Goal: Task Accomplishment & Management: Manage account settings

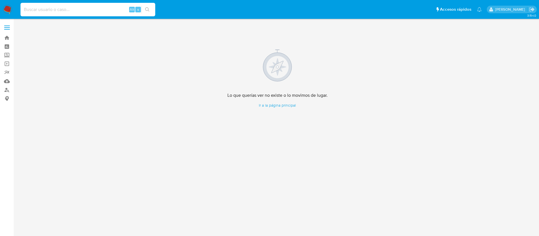
click at [65, 9] on input at bounding box center [87, 9] width 135 height 7
paste input "192135299"
type input "192135299"
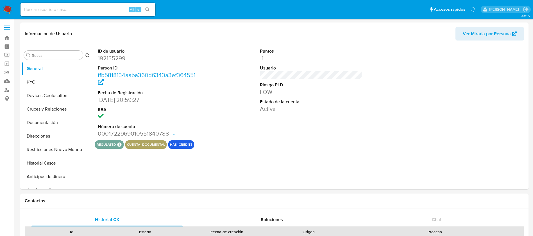
click at [9, 8] on img at bounding box center [8, 10] width 10 height 10
select select "10"
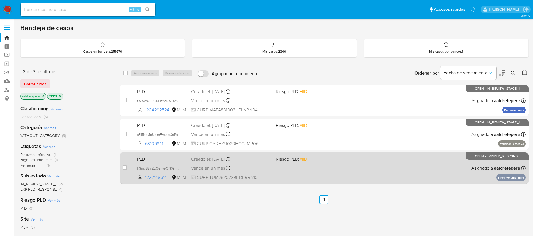
click at [390, 173] on div "PLD hSmyS2YZEQeiweC7KGmmsSF8 1222149614 MLM Riesgo PLD: MID Creado el: 12/07/20…" at bounding box center [330, 168] width 391 height 28
click at [123, 170] on div "case-item-checkbox" at bounding box center [124, 168] width 4 height 7
click at [126, 168] on input "checkbox" at bounding box center [124, 167] width 4 height 4
checkbox input "true"
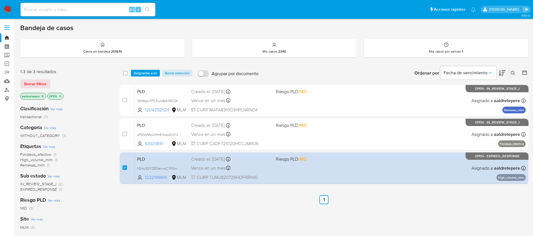
click at [149, 67] on div "select-all-cases-checkbox Asignarme a mí Borrar selección Agrupar por documento…" at bounding box center [324, 72] width 409 height 17
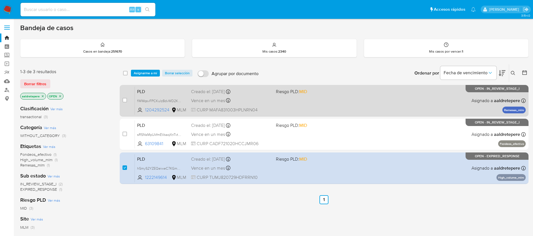
drag, startPoint x: 150, startPoint y: 73, endPoint x: 168, endPoint y: 88, distance: 23.5
click at [151, 74] on span "Asignarme a mí" at bounding box center [145, 73] width 23 height 6
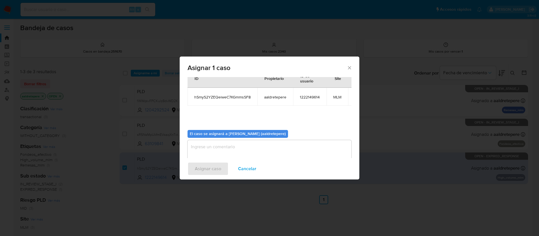
scroll to position [36, 0]
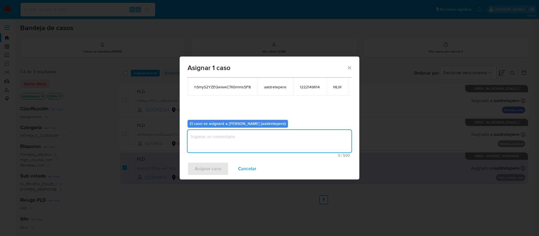
click at [264, 136] on textarea "assign-modal" at bounding box center [270, 141] width 164 height 22
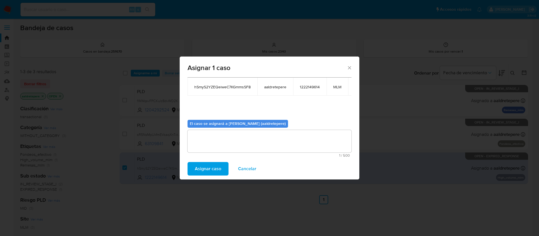
click at [215, 167] on span "Asignar caso" at bounding box center [208, 168] width 26 height 12
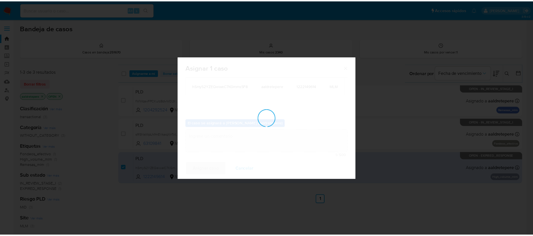
scroll to position [34, 0]
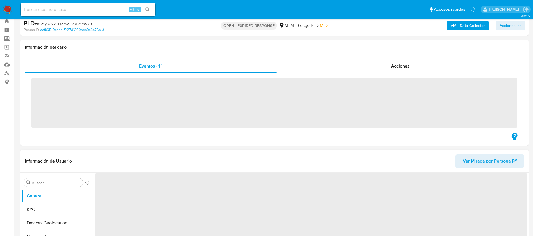
scroll to position [42, 0]
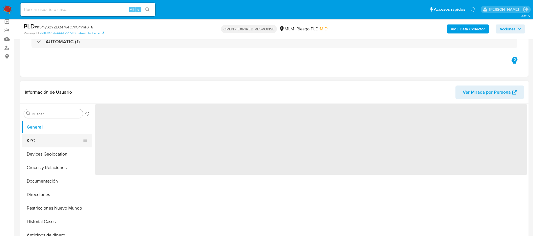
click at [42, 142] on button "KYC" at bounding box center [55, 140] width 66 height 13
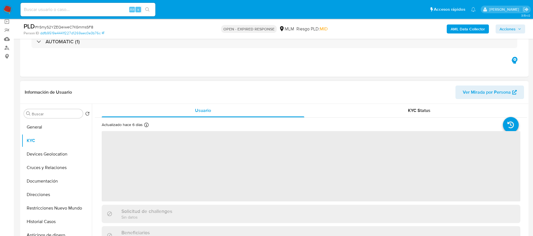
select select "10"
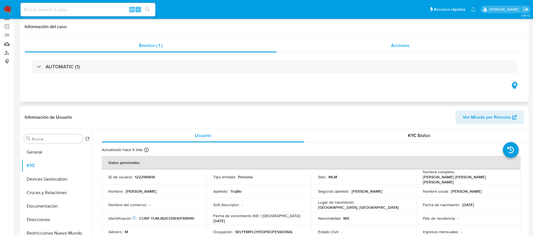
scroll to position [0, 0]
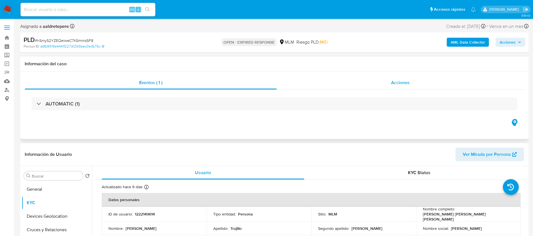
click at [406, 87] on div "Acciones" at bounding box center [400, 82] width 247 height 13
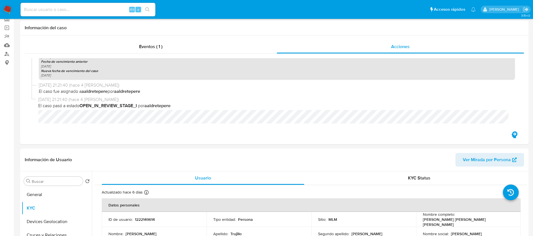
scroll to position [168, 0]
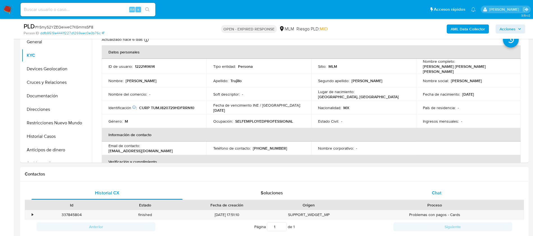
click at [440, 194] on span "Chat" at bounding box center [437, 192] width 10 height 6
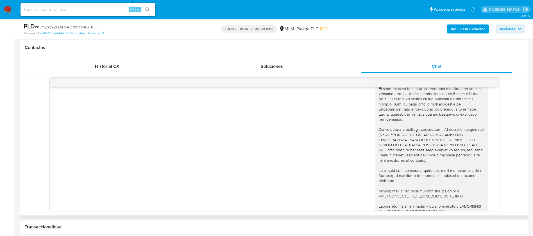
scroll to position [0, 0]
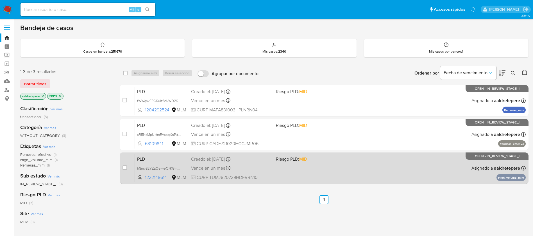
click at [122, 170] on div "case-item-checkbox No es posible asignar el caso PLD hSmyS2YZEQeiweC7KGmmsSF8 1…" at bounding box center [324, 167] width 409 height 31
click at [126, 167] on input "checkbox" at bounding box center [124, 167] width 4 height 4
checkbox input "true"
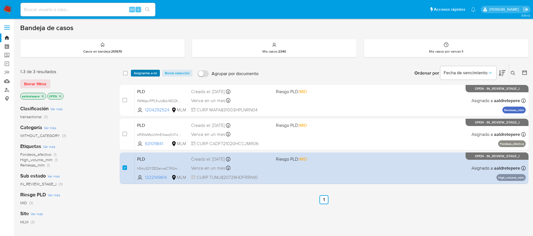
click at [149, 70] on span "Asignarme a mí" at bounding box center [145, 73] width 23 height 6
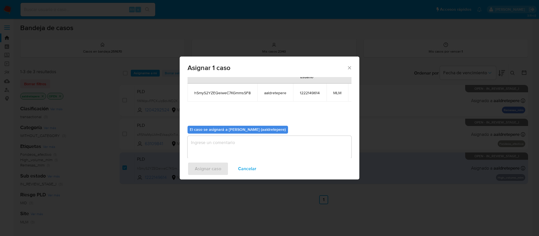
scroll to position [36, 0]
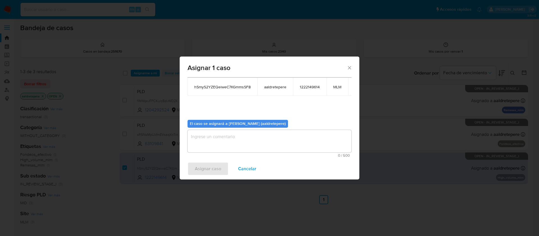
click at [258, 141] on textarea "assign-modal" at bounding box center [270, 141] width 164 height 22
click at [208, 172] on span "Asignar caso" at bounding box center [208, 168] width 26 height 12
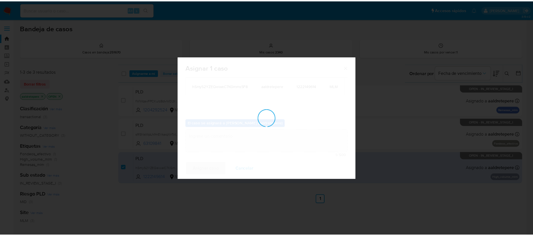
scroll to position [34, 0]
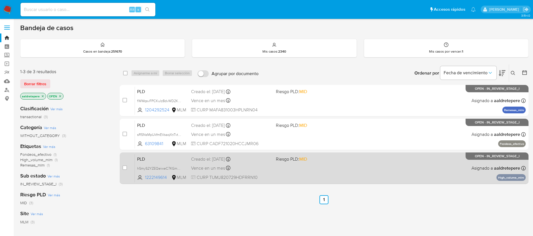
click at [356, 175] on div "PLD hSmyS2YZEQeiweC7KGmmsSF8 1222149614 MLM Riesgo PLD: MID Creado el: 12/07/20…" at bounding box center [330, 168] width 391 height 28
click at [376, 169] on div "PLD hSmyS2YZEQeiweC7KGmmsSF8 1222149614 MLM Riesgo PLD: MID Creado el: 12/07/20…" at bounding box center [330, 168] width 391 height 28
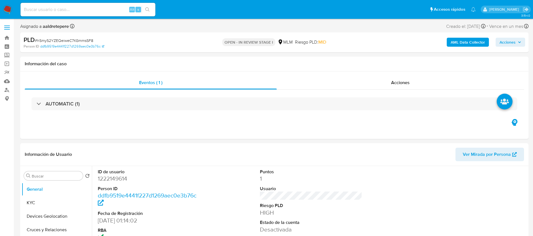
select select "10"
click at [61, 201] on button "KYC" at bounding box center [55, 202] width 66 height 13
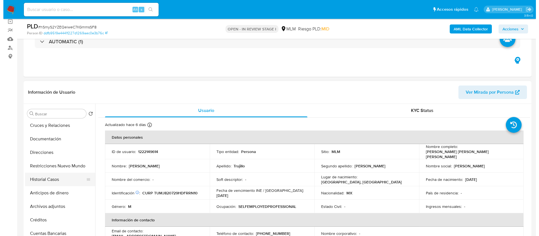
scroll to position [84, 0]
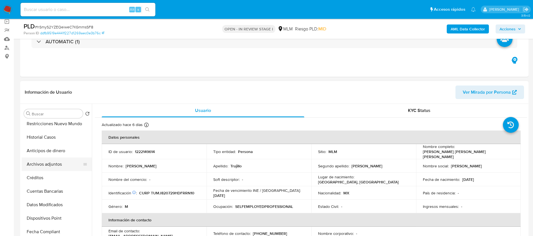
click at [63, 166] on button "Archivos adjuntos" at bounding box center [55, 163] width 66 height 13
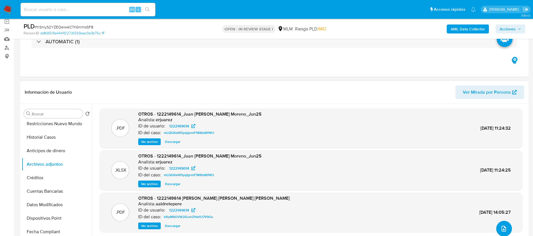
click at [505, 226] on button "upload-file" at bounding box center [504, 228] width 16 height 16
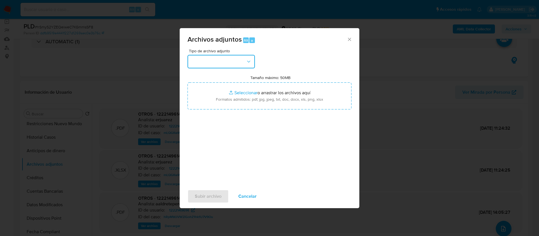
click at [215, 63] on button "button" at bounding box center [221, 61] width 67 height 13
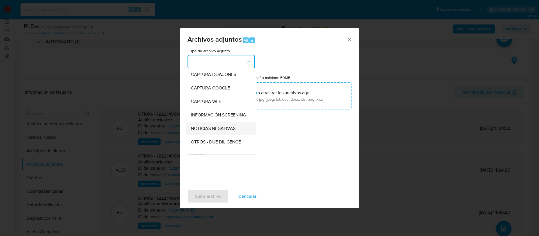
scroll to position [58, 0]
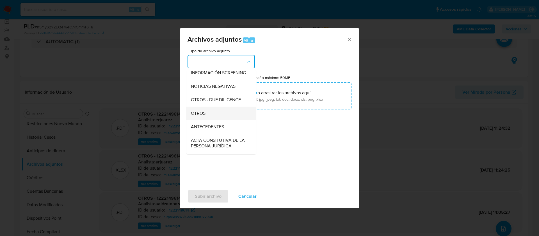
click at [230, 119] on div "OTROS" at bounding box center [219, 112] width 57 height 13
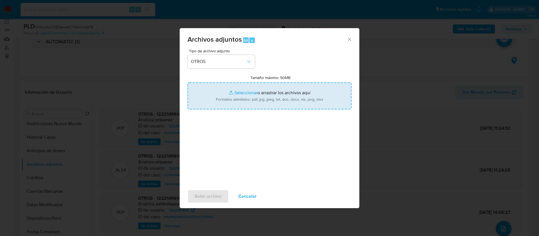
click at [257, 92] on input "Tamaño máximo: 50MB Seleccionar archivos" at bounding box center [270, 95] width 164 height 27
type input "C:\fakepath\1222149614_JUAN CARLOS TRUJILLO MORENO_JULIO 2025.pdf"
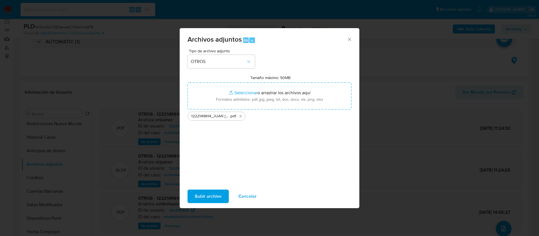
click at [213, 195] on span "Subir archivo" at bounding box center [208, 196] width 27 height 12
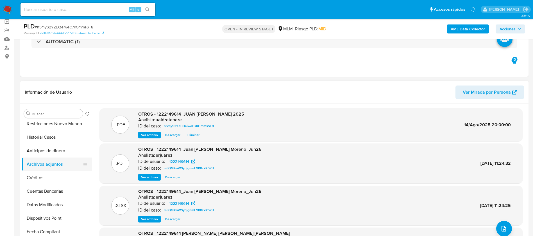
click at [66, 163] on button "Archivos adjuntos" at bounding box center [55, 163] width 66 height 13
click at [497, 226] on button "upload-file" at bounding box center [504, 228] width 16 height 16
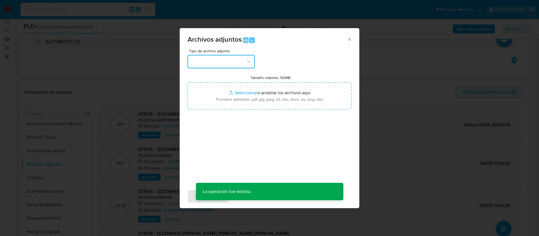
click at [224, 61] on button "button" at bounding box center [221, 61] width 67 height 13
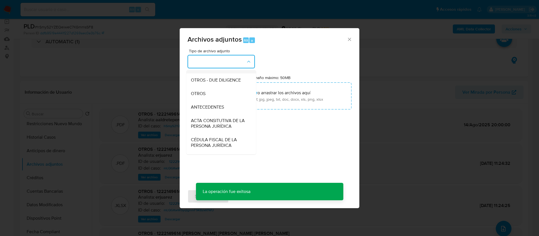
scroll to position [100, 0]
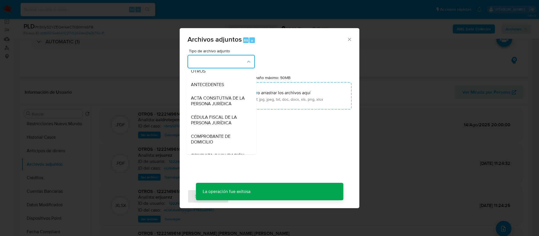
click at [202, 71] on div "OTROS" at bounding box center [219, 70] width 57 height 13
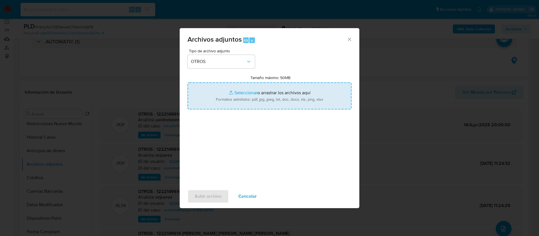
click at [263, 96] on input "Tamaño máximo: 50MB Seleccionar archivos" at bounding box center [270, 95] width 164 height 27
type input "C:\fakepath\1222149614_JUAN CARLOS TRUJILLO MORENO_JULIO 2025 (1).xlsx"
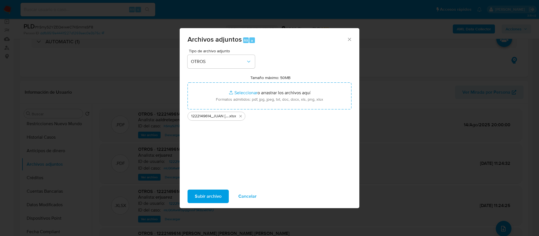
click at [220, 199] on span "Subir archivo" at bounding box center [208, 196] width 27 height 12
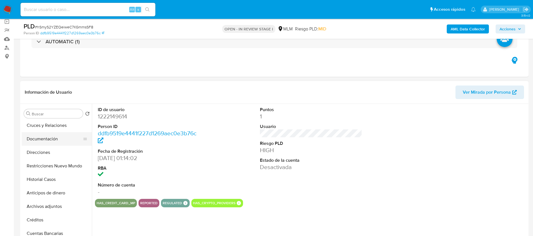
scroll to position [84, 0]
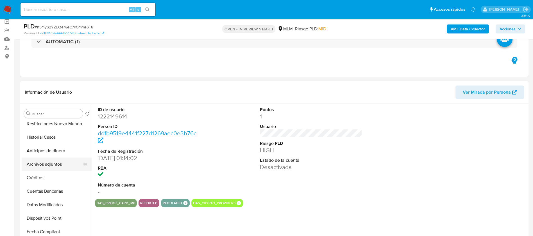
select select "10"
click at [56, 137] on button "Historial Casos" at bounding box center [55, 136] width 66 height 13
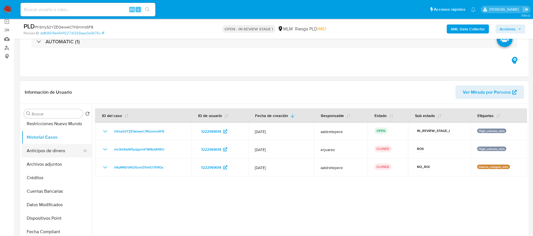
scroll to position [42, 0]
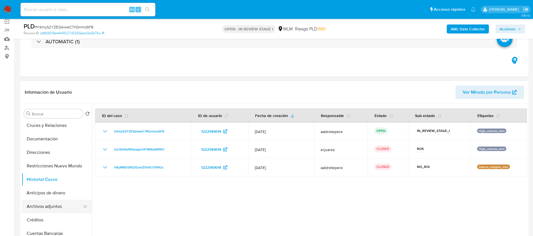
click at [56, 205] on button "Archivos adjuntos" at bounding box center [55, 205] width 66 height 13
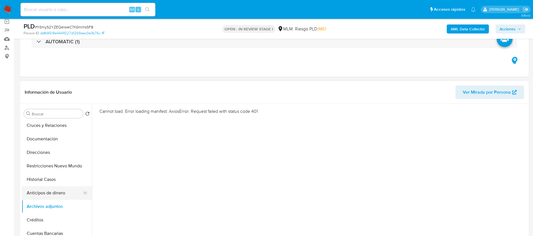
drag, startPoint x: 47, startPoint y: 193, endPoint x: 47, endPoint y: 199, distance: 5.6
click at [47, 193] on button "Anticipos de dinero" at bounding box center [55, 192] width 66 height 13
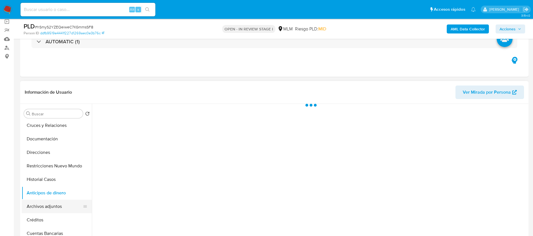
click at [53, 205] on button "Archivos adjuntos" at bounding box center [55, 205] width 66 height 13
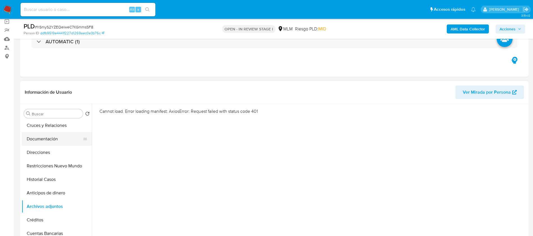
click at [67, 138] on button "Documentación" at bounding box center [55, 138] width 66 height 13
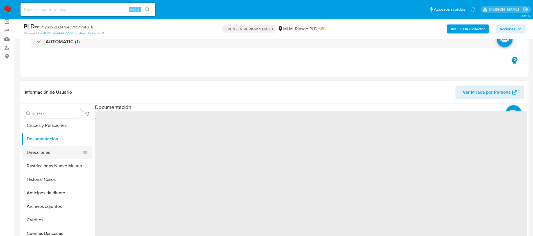
click at [45, 157] on button "Direcciones" at bounding box center [55, 151] width 66 height 13
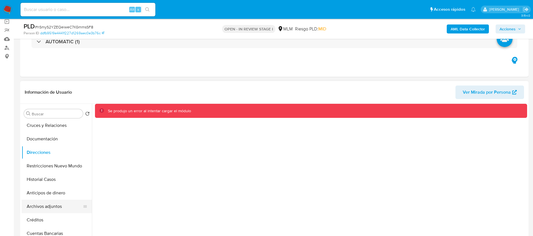
click at [39, 200] on button "Archivos adjuntos" at bounding box center [55, 205] width 66 height 13
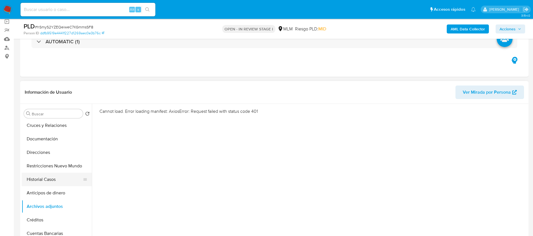
click at [45, 181] on button "Historial Casos" at bounding box center [55, 178] width 66 height 13
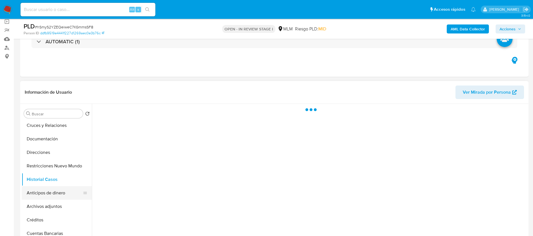
click at [45, 193] on button "Anticipos de dinero" at bounding box center [55, 192] width 66 height 13
click at [50, 207] on button "Archivos adjuntos" at bounding box center [55, 205] width 66 height 13
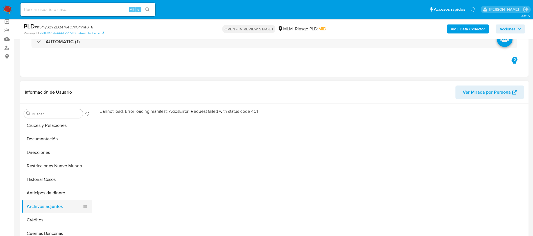
click at [61, 203] on button "Archivos adjuntos" at bounding box center [55, 205] width 66 height 13
click at [62, 193] on button "Anticipos de dinero" at bounding box center [55, 192] width 66 height 13
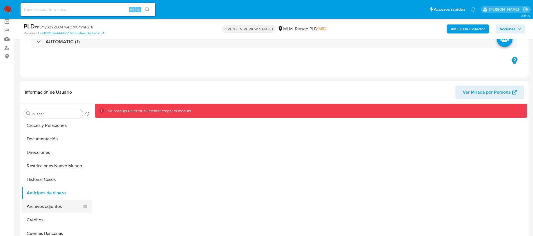
click at [46, 200] on button "Archivos adjuntos" at bounding box center [55, 205] width 66 height 13
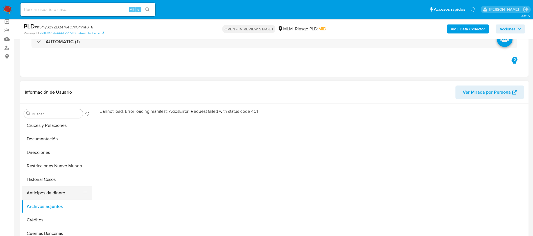
drag, startPoint x: 41, startPoint y: 200, endPoint x: 40, endPoint y: 190, distance: 9.8
click at [40, 199] on button "Archivos adjuntos" at bounding box center [57, 205] width 70 height 13
click at [41, 187] on button "Anticipos de dinero" at bounding box center [55, 192] width 66 height 13
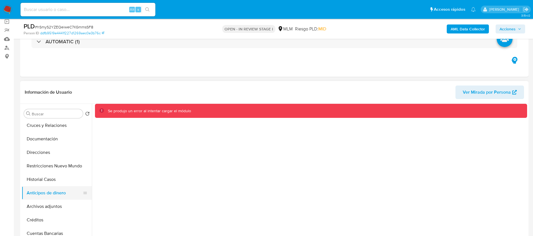
click at [35, 198] on ul "General KYC Devices Geolocation Cruces y Relaciones Documentación Direcciones R…" at bounding box center [57, 183] width 70 height 127
click at [33, 204] on button "Archivos adjuntos" at bounding box center [55, 205] width 66 height 13
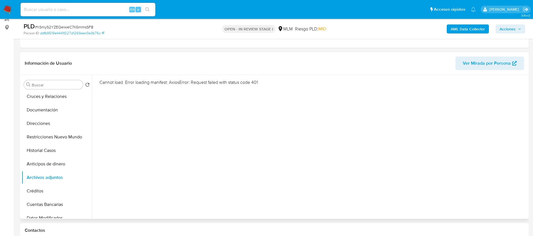
scroll to position [84, 0]
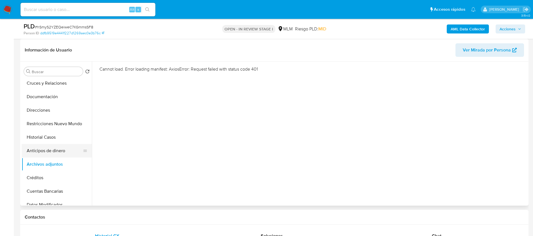
click at [63, 151] on button "Anticipos de dinero" at bounding box center [55, 150] width 66 height 13
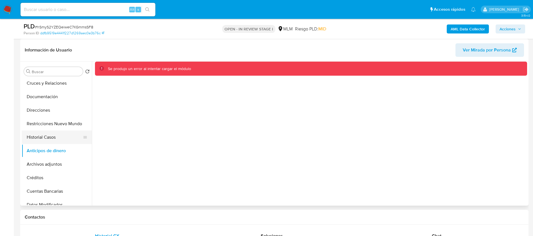
click at [72, 139] on button "Historial Casos" at bounding box center [55, 136] width 66 height 13
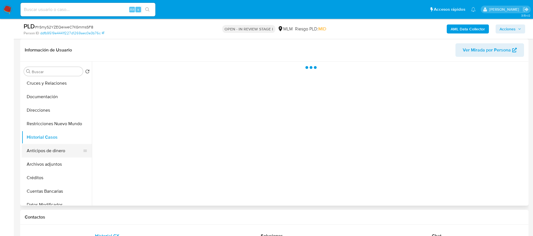
click at [35, 150] on button "Anticipos de dinero" at bounding box center [55, 150] width 66 height 13
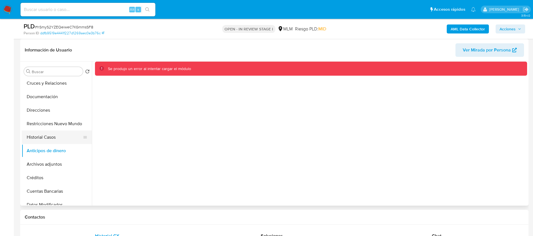
click at [47, 140] on button "Historial Casos" at bounding box center [55, 136] width 66 height 13
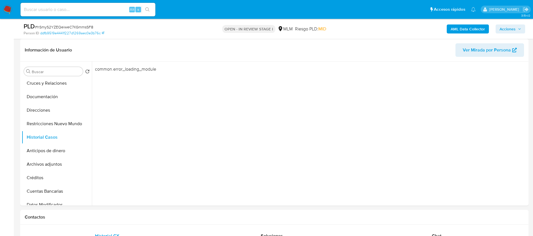
click at [4, 10] on img at bounding box center [8, 10] width 10 height 10
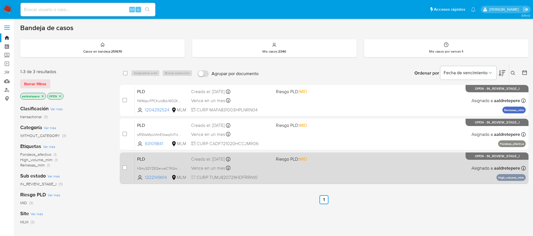
click at [379, 166] on div "PLD hSmyS2YZEQeiweC7KGmmsSF8 1222149614 MLM Riesgo PLD: MID Creado el: [DATE] C…" at bounding box center [330, 168] width 391 height 28
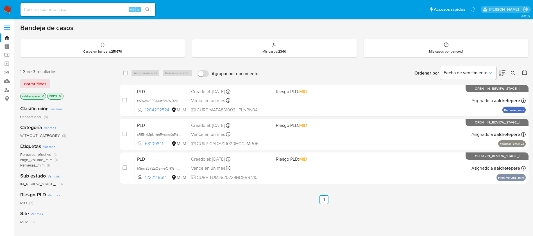
click at [8, 11] on img at bounding box center [8, 10] width 10 height 10
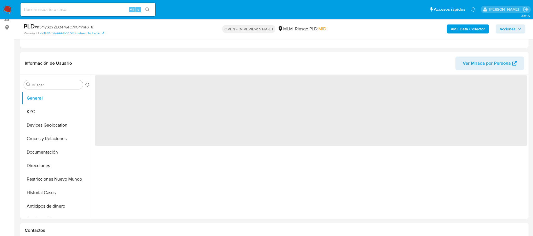
scroll to position [84, 0]
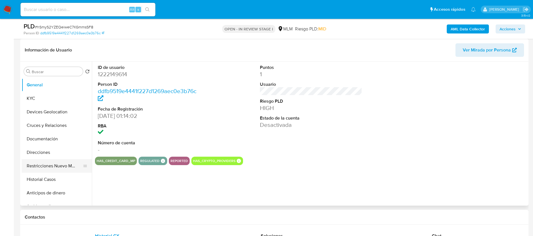
select select "10"
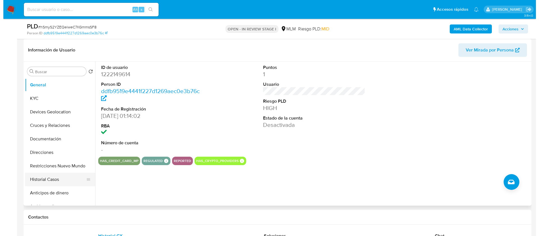
scroll to position [42, 0]
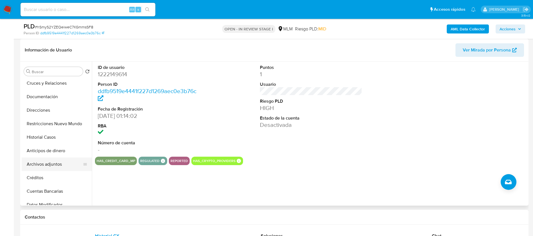
click at [47, 163] on button "Archivos adjuntos" at bounding box center [55, 163] width 66 height 13
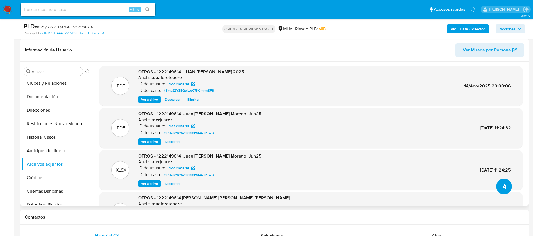
click at [503, 180] on button "upload-file" at bounding box center [504, 186] width 16 height 16
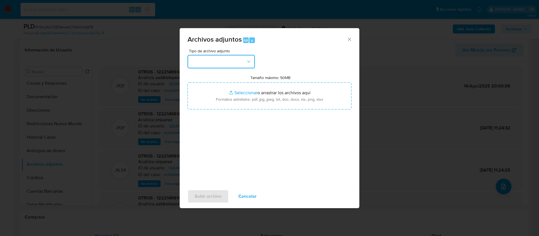
click at [224, 67] on button "button" at bounding box center [221, 61] width 67 height 13
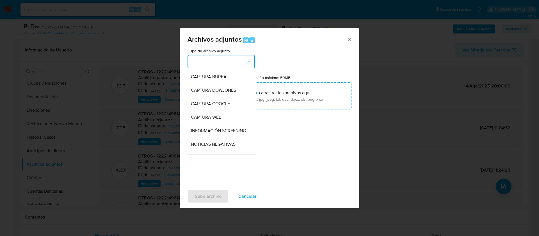
click at [223, 61] on button "button" at bounding box center [221, 61] width 67 height 13
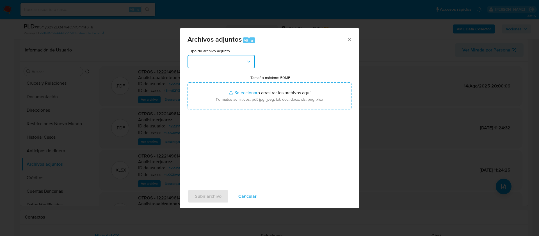
click at [223, 61] on button "button" at bounding box center [221, 61] width 67 height 13
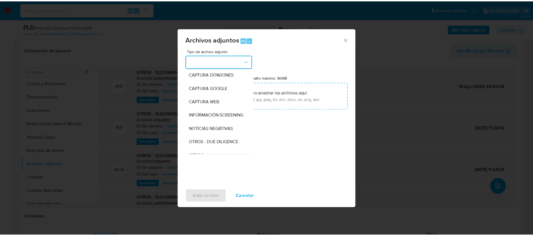
scroll to position [58, 0]
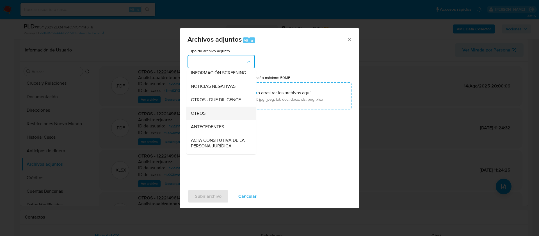
click at [206, 120] on div "OTROS" at bounding box center [219, 112] width 57 height 13
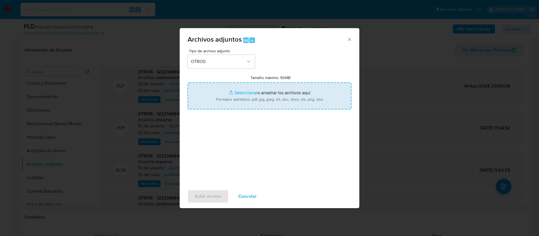
click at [273, 87] on input "Tamaño máximo: 50MB Seleccionar archivos" at bounding box center [270, 95] width 164 height 27
type input "C:\fakepath\1222149614_JUAN CARLOS TRUJILLO MORENO_JULIO 2025 (1).xlsx"
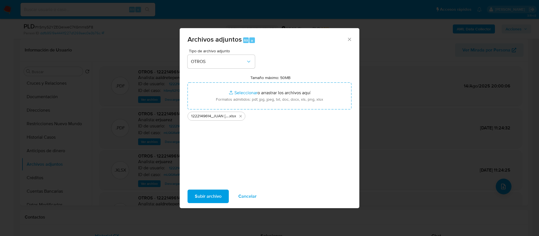
click at [214, 187] on div "Subir archivo Cancelar" at bounding box center [270, 195] width 180 height 21
drag, startPoint x: 203, startPoint y: 200, endPoint x: 201, endPoint y: 204, distance: 4.5
click at [201, 204] on div "Subir archivo Cancelar" at bounding box center [270, 195] width 180 height 21
click at [199, 196] on span "Subir archivo" at bounding box center [208, 196] width 27 height 12
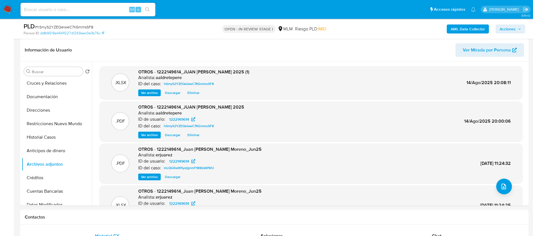
click at [521, 28] on button "Acciones" at bounding box center [509, 28] width 29 height 9
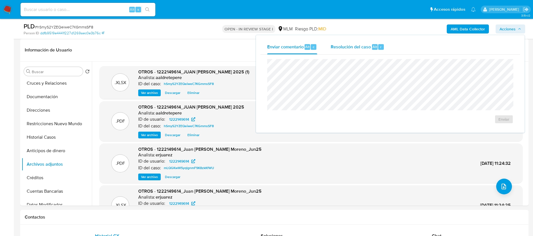
click at [380, 45] on span "r" at bounding box center [380, 46] width 1 height 5
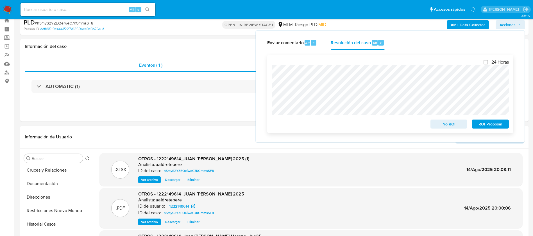
scroll to position [0, 0]
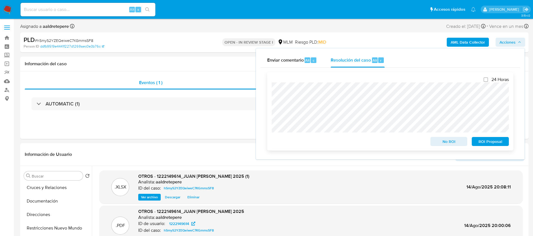
click at [476, 144] on span "ROI Proposal" at bounding box center [489, 141] width 29 height 8
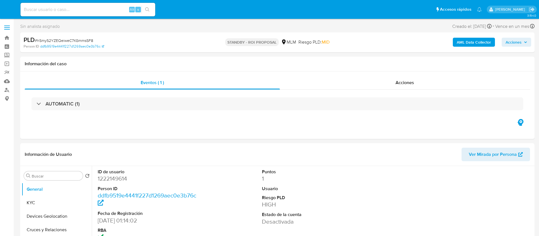
select select "10"
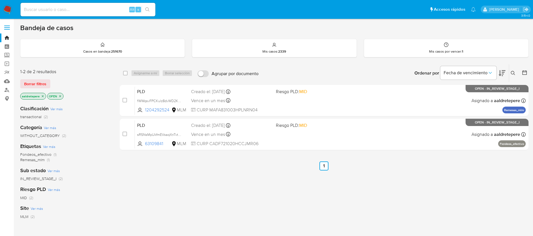
click at [170, 27] on div "Bandeja de casos" at bounding box center [274, 28] width 508 height 8
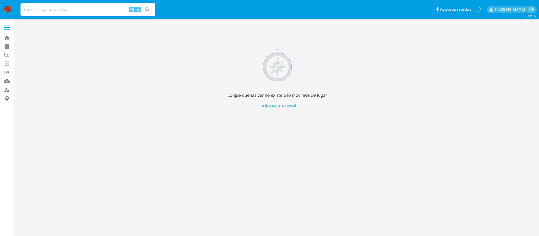
click at [50, 8] on input at bounding box center [87, 9] width 135 height 7
paste input "192135299"
type input "192135299"
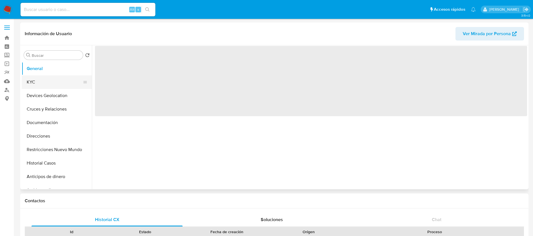
click at [73, 82] on button "KYC" at bounding box center [55, 81] width 66 height 13
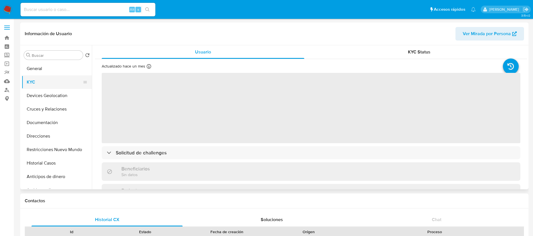
select select "10"
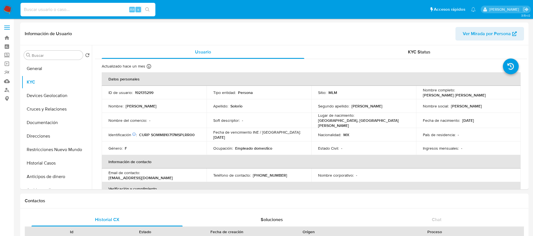
click at [54, 12] on input at bounding box center [87, 9] width 135 height 7
paste input "192135299"
type input "192135299"
drag, startPoint x: 63, startPoint y: 9, endPoint x: 117, endPoint y: 4, distance: 53.8
click at [65, 10] on input "192135299" at bounding box center [87, 9] width 135 height 7
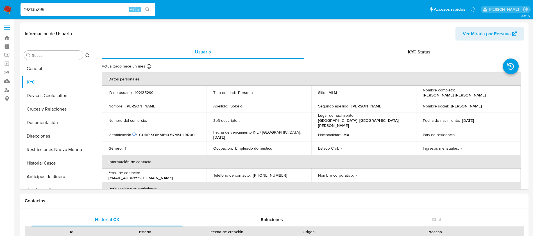
click at [149, 6] on button "search-icon" at bounding box center [148, 10] width 12 height 8
click at [148, 10] on icon "search-icon" at bounding box center [147, 9] width 4 height 4
click at [33, 161] on button "Historial Casos" at bounding box center [55, 162] width 66 height 13
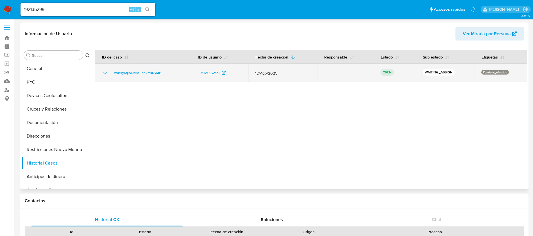
drag, startPoint x: 181, startPoint y: 72, endPoint x: 111, endPoint y: 74, distance: 69.9
click at [111, 74] on div "vAkHyKqlAlud8eupn2mkDyMz" at bounding box center [143, 72] width 82 height 7
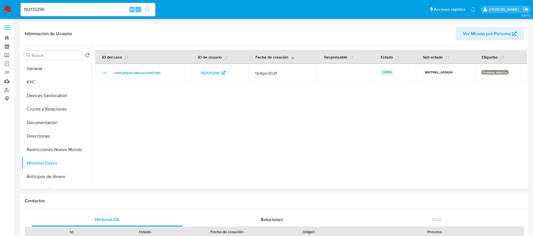
click at [6, 4] on nav "Pausado Ver notificaciones 192135299 Alt s Accesos rápidos Presiona las siguien…" at bounding box center [266, 9] width 533 height 19
click at [4, 10] on img at bounding box center [8, 10] width 10 height 10
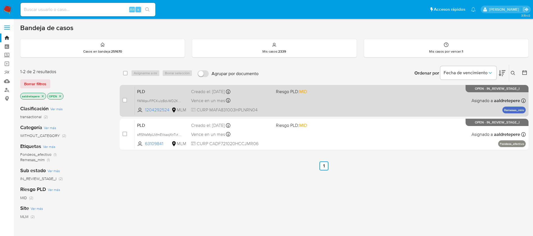
click at [334, 102] on div "PLD fWWqsvFPCKulz8dvWD2KtntR 1204292524 MLM Riesgo PLD: MID Creado el: 12/07/20…" at bounding box center [330, 100] width 391 height 28
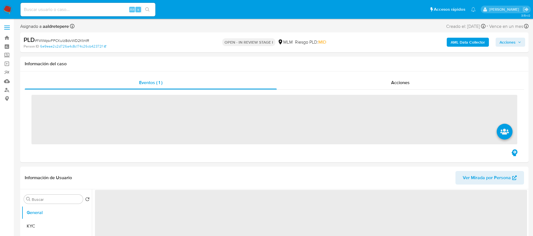
click at [9, 9] on img at bounding box center [8, 10] width 10 height 10
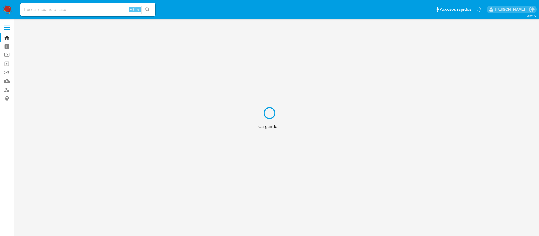
click at [8, 9] on div "Cargando..." at bounding box center [269, 118] width 539 height 236
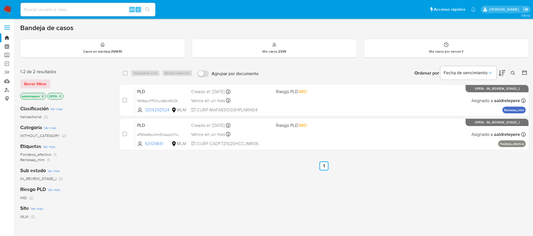
click at [515, 72] on icon at bounding box center [513, 73] width 4 height 4
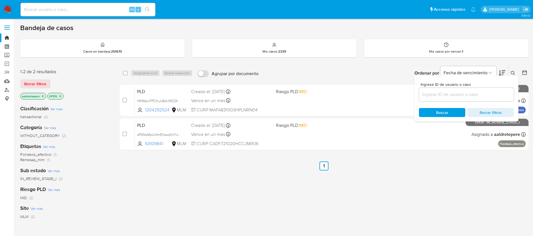
click at [491, 98] on div at bounding box center [466, 94] width 95 height 13
click at [493, 95] on input at bounding box center [466, 94] width 95 height 7
paste input "vAkHyKqlAlud8eupn2mkDyMz"
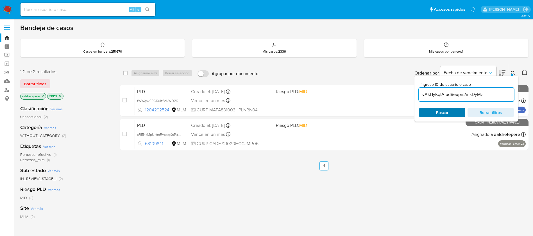
type input "vAkHyKqlAlud8eupn2mkDyMz"
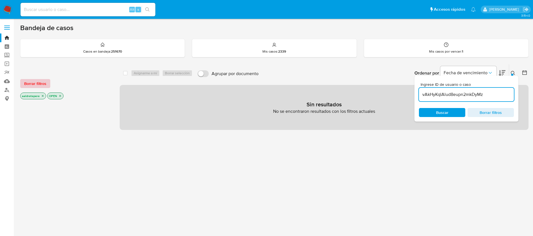
click at [37, 82] on span "Borrar filtros" at bounding box center [35, 83] width 22 height 8
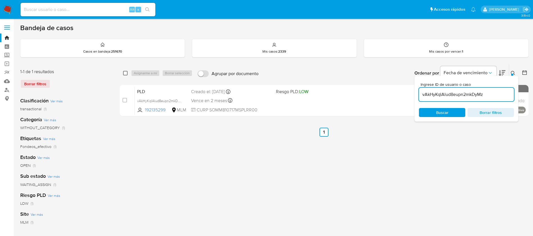
click at [123, 75] on input "checkbox" at bounding box center [125, 73] width 4 height 4
checkbox input "true"
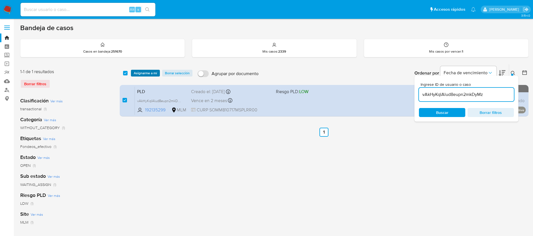
click at [148, 75] on span "Asignarme a mí" at bounding box center [145, 73] width 23 height 6
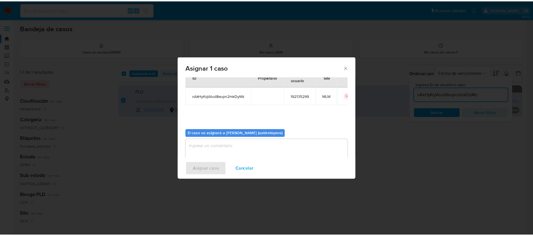
scroll to position [29, 0]
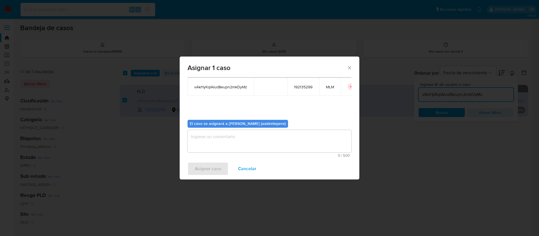
click at [231, 157] on span "0 / 500" at bounding box center [269, 155] width 161 height 4
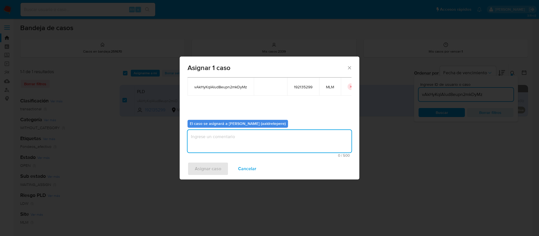
click at [223, 145] on textarea "assign-modal" at bounding box center [270, 141] width 164 height 22
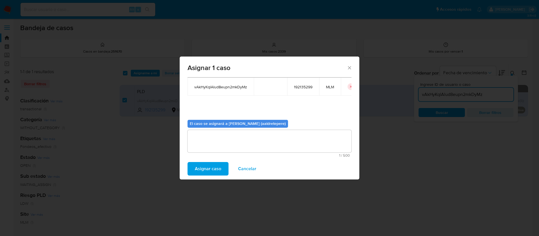
click at [195, 163] on button "Asignar caso" at bounding box center [208, 168] width 41 height 13
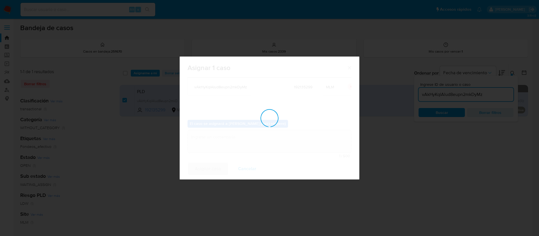
checkbox input "false"
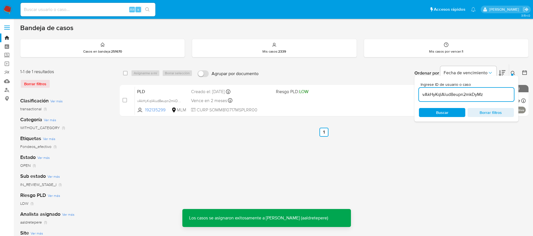
click at [288, 103] on div "PLD vAkHyKqlAlud8eupn2mkDyMz 192135299 MLM Riesgo PLD: LOW Creado el: [DATE] Cr…" at bounding box center [330, 100] width 391 height 28
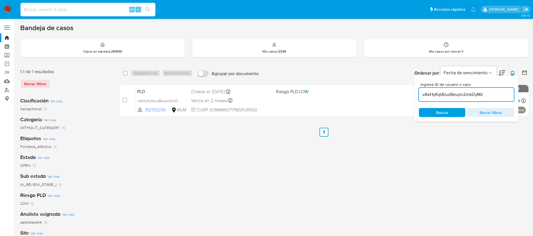
drag, startPoint x: 52, startPoint y: 10, endPoint x: 53, endPoint y: 15, distance: 4.8
click at [52, 10] on input at bounding box center [87, 9] width 135 height 7
paste input "2407812590"
type input "2407812590"
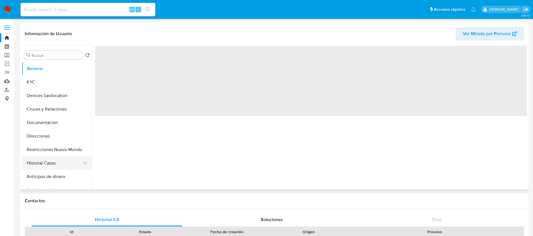
click at [41, 162] on button "Historial Casos" at bounding box center [55, 162] width 66 height 13
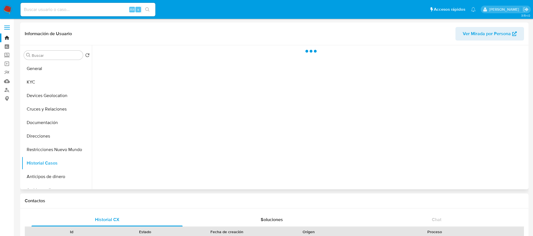
select select "10"
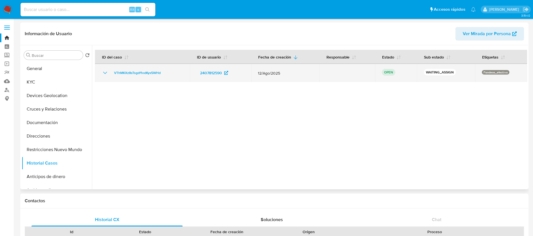
drag, startPoint x: 183, startPoint y: 76, endPoint x: 102, endPoint y: 76, distance: 80.6
click at [102, 76] on td "VThMKXz8sTsgdf1odKyx5WHd" at bounding box center [142, 73] width 95 height 18
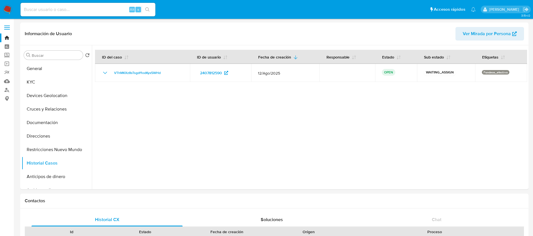
click at [13, 12] on nav "Pausado Ver notificaciones Alt s Accesos rápidos Presiona las siguientes teclas…" at bounding box center [266, 9] width 533 height 19
click at [6, 8] on img at bounding box center [8, 10] width 10 height 10
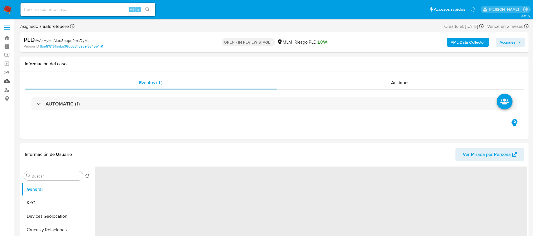
click at [6, 81] on link "Mulan" at bounding box center [33, 81] width 67 height 9
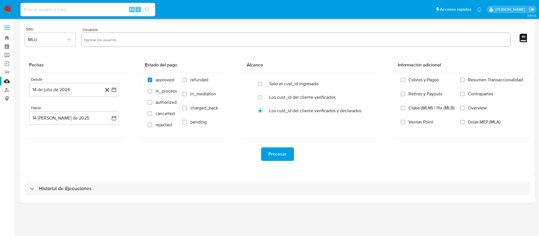
click at [138, 43] on input "text" at bounding box center [296, 39] width 424 height 9
paste input "192135299"
type input "192135299"
click at [51, 48] on div "Sitio MLU" at bounding box center [50, 38] width 51 height 22
click at [50, 41] on span "MLU" at bounding box center [47, 40] width 38 height 6
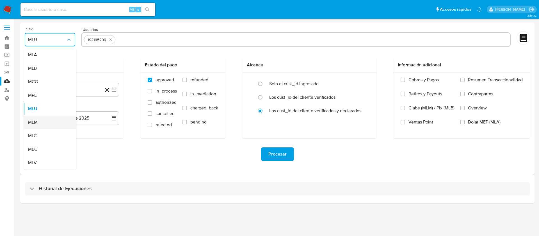
click at [38, 122] on div "MLM" at bounding box center [48, 121] width 40 height 13
click at [61, 95] on button "14 de julio de 2024" at bounding box center [74, 89] width 90 height 13
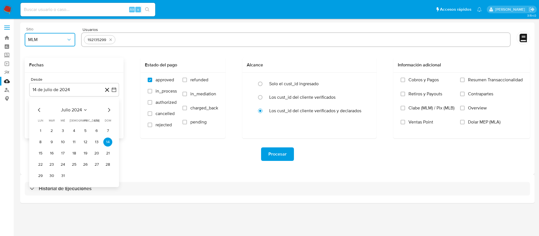
click at [72, 110] on span "julio 2024" at bounding box center [71, 110] width 21 height 6
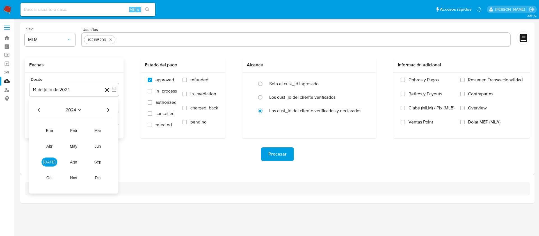
click at [109, 109] on icon "Año siguiente" at bounding box center [107, 109] width 7 height 7
click at [47, 130] on span "ene" at bounding box center [49, 130] width 7 height 4
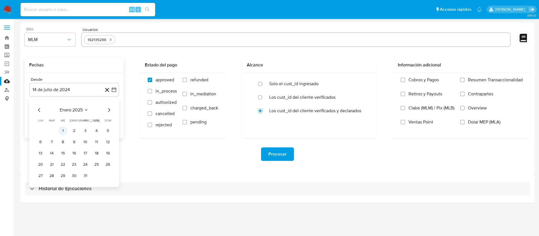
click at [62, 131] on button "1" at bounding box center [62, 130] width 9 height 9
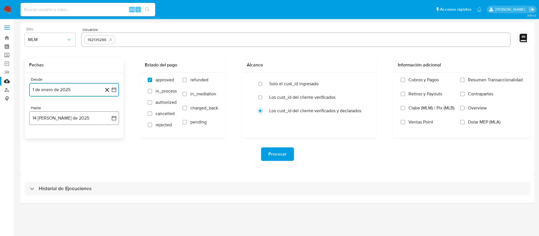
click at [62, 119] on button "14 de agosto de 2025" at bounding box center [74, 117] width 90 height 13
click at [38, 139] on icon "Mes anterior" at bounding box center [39, 138] width 7 height 7
click at [76, 203] on button "31" at bounding box center [74, 203] width 9 height 9
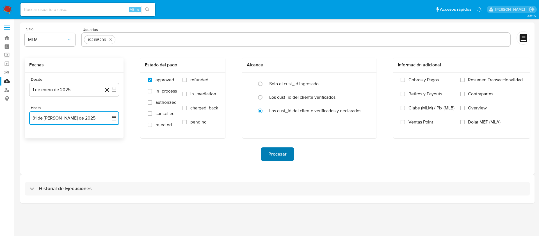
click at [267, 158] on button "Procesar" at bounding box center [277, 153] width 33 height 13
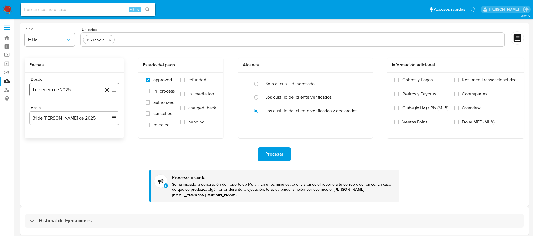
click at [66, 92] on button "1 de enero de 2025" at bounding box center [74, 89] width 90 height 13
click at [111, 109] on icon "Mes siguiente" at bounding box center [109, 109] width 7 height 7
click at [98, 134] on button "1" at bounding box center [96, 130] width 9 height 9
click at [88, 117] on button "14 de agosto de 2025" at bounding box center [74, 117] width 90 height 13
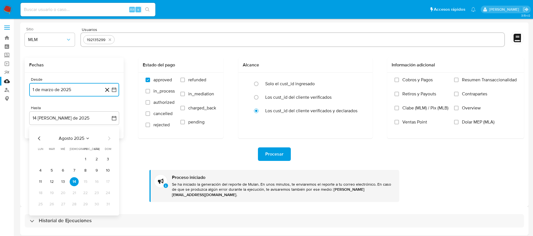
click at [40, 139] on icon "Mes anterior" at bounding box center [39, 138] width 7 height 7
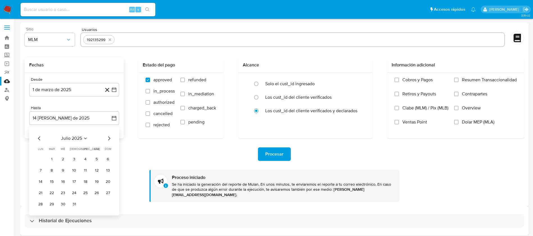
click at [79, 203] on tr "28 29 30 31" at bounding box center [74, 203] width 76 height 9
click at [77, 203] on button "31" at bounding box center [74, 203] width 9 height 9
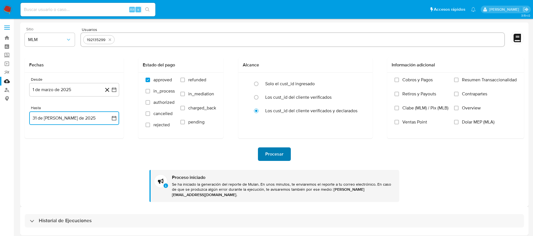
click at [278, 157] on span "Procesar" at bounding box center [274, 154] width 18 height 12
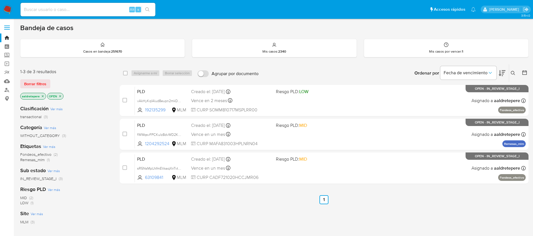
click at [512, 72] on icon at bounding box center [513, 73] width 4 height 4
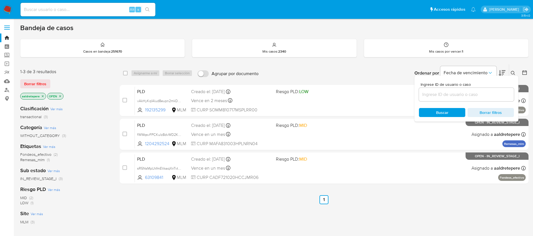
click at [442, 95] on input at bounding box center [466, 94] width 95 height 7
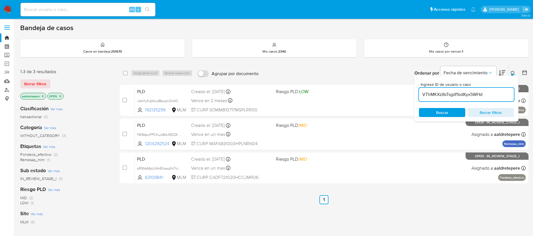
type input "VThMKXz8sTsgdf1odKyx5WHd"
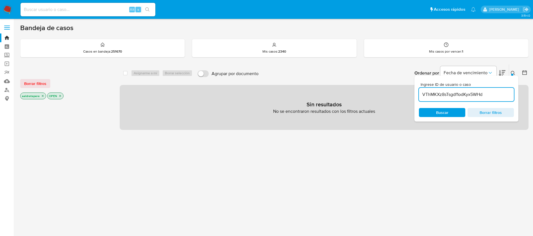
drag, startPoint x: 26, startPoint y: 85, endPoint x: 119, endPoint y: 110, distance: 95.7
click at [27, 85] on span "Borrar filtros" at bounding box center [35, 83] width 22 height 8
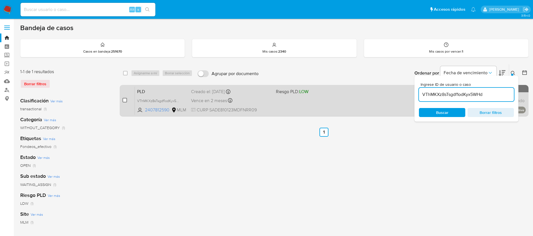
click at [127, 99] on input "checkbox" at bounding box center [124, 100] width 4 height 4
checkbox input "true"
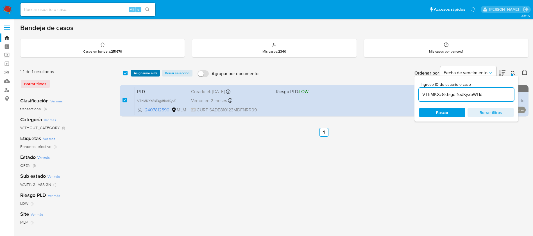
click at [149, 74] on span "Asignarme a mí" at bounding box center [145, 73] width 23 height 6
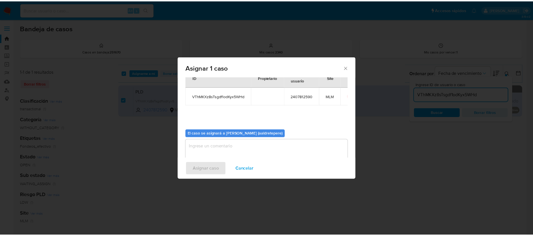
scroll to position [29, 0]
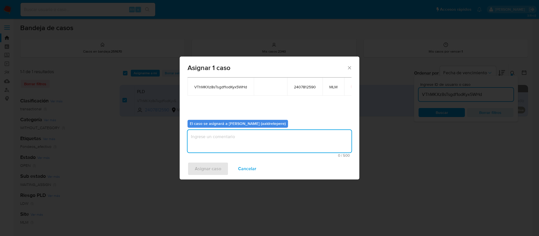
click at [223, 144] on textarea "assign-modal" at bounding box center [270, 141] width 164 height 22
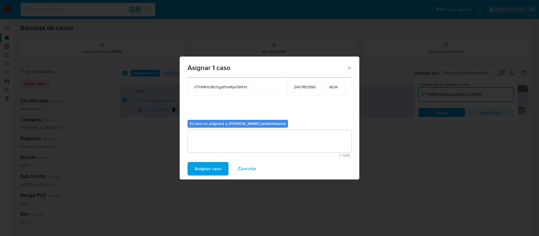
click at [213, 171] on span "Asignar caso" at bounding box center [208, 168] width 26 height 12
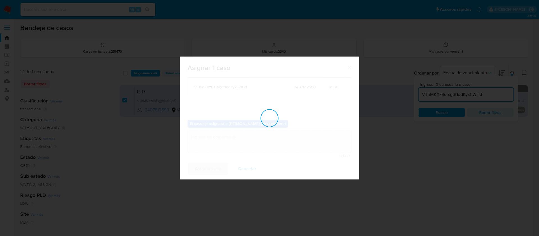
checkbox input "false"
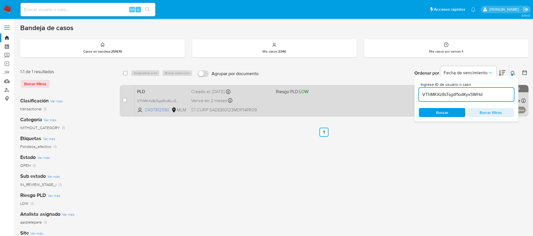
click at [302, 99] on div "PLD VThMKXz8sTsgdf1odKyx5WHd 2407812590 MLM Riesgo PLD: LOW Creado el: 12/08/20…" at bounding box center [330, 100] width 391 height 28
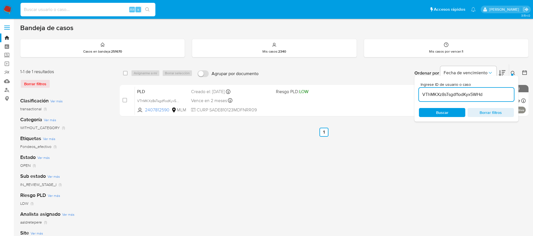
click at [56, 7] on input at bounding box center [87, 9] width 135 height 7
paste input "101857350"
type input "101857350"
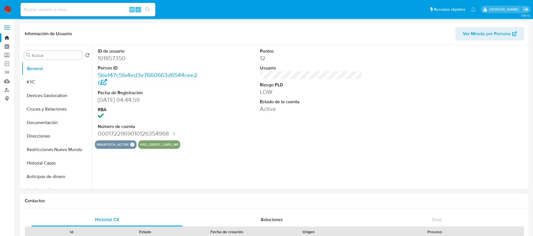
select select "10"
click at [51, 163] on button "Historial Casos" at bounding box center [55, 162] width 66 height 13
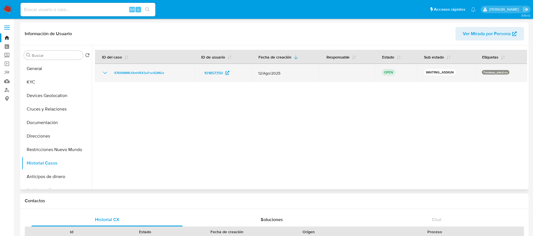
drag, startPoint x: 173, startPoint y: 73, endPoint x: 108, endPoint y: 78, distance: 65.6
click at [108, 78] on td "47694MMlJ0mHRX3uFoc92MGv" at bounding box center [144, 73] width 99 height 18
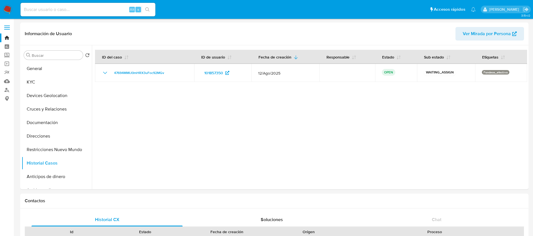
click at [10, 10] on img at bounding box center [8, 10] width 10 height 10
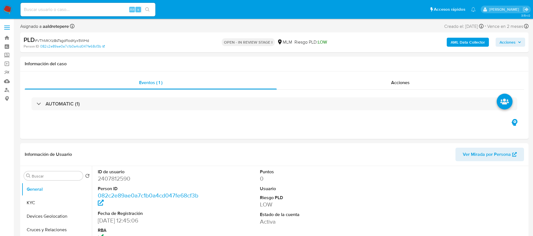
select select "10"
click at [70, 10] on input at bounding box center [87, 9] width 135 height 7
paste input "2407812590"
type input "2407812590"
click at [8, 79] on link "Mulan" at bounding box center [33, 81] width 67 height 9
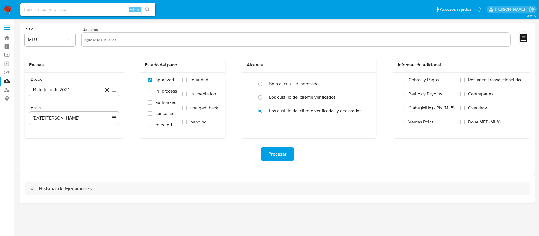
click at [135, 38] on input "text" at bounding box center [296, 39] width 424 height 9
paste input "2407812590"
type input "2407812590"
click at [48, 43] on button "MLU" at bounding box center [50, 39] width 51 height 13
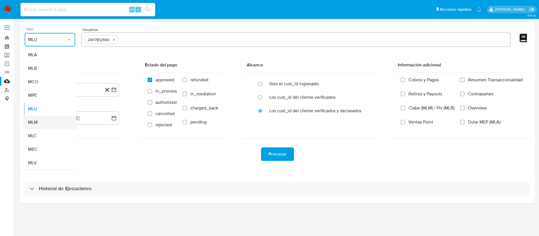
click at [40, 122] on div "MLM" at bounding box center [48, 121] width 40 height 13
click at [74, 92] on button "14 de julio de 2024" at bounding box center [74, 89] width 90 height 13
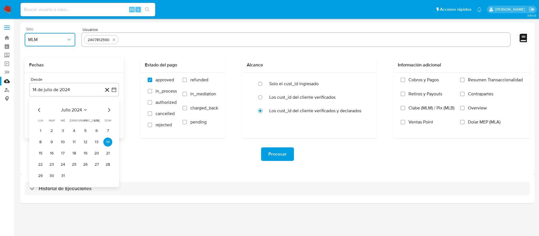
click at [80, 110] on span "julio 2024" at bounding box center [71, 110] width 21 height 6
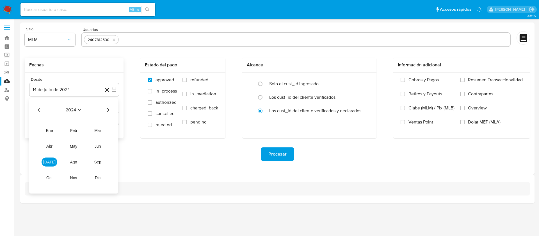
click at [109, 111] on icon "Año siguiente" at bounding box center [107, 109] width 7 height 7
click at [47, 132] on span "ene" at bounding box center [49, 130] width 7 height 4
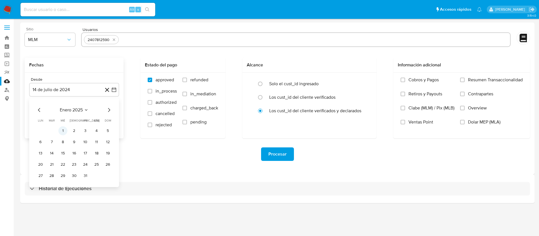
click at [65, 132] on button "1" at bounding box center [62, 130] width 9 height 9
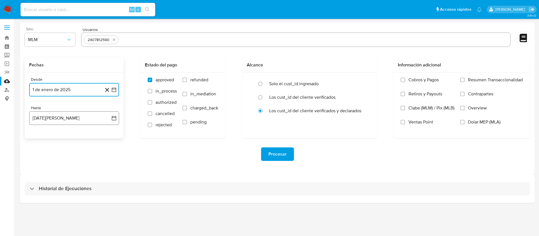
click at [65, 124] on button "14 de agosto de 2025" at bounding box center [74, 117] width 90 height 13
click at [38, 136] on icon "Mes anterior" at bounding box center [39, 138] width 7 height 7
click at [74, 201] on button "31" at bounding box center [74, 203] width 9 height 9
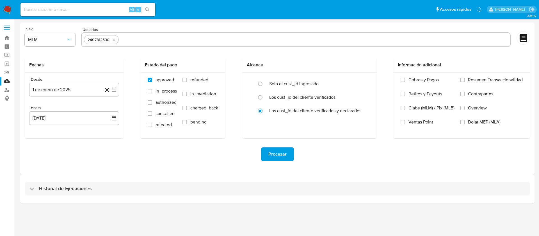
drag, startPoint x: 121, startPoint y: 168, endPoint x: 268, endPoint y: 180, distance: 147.4
click at [268, 180] on div "Sitio MLM Usuarios 2407812590 Fechas Desde 1 de enero de 2025 1-01-2025 Hasta 3…" at bounding box center [277, 112] width 514 height 180
click at [181, 158] on div "Procesar" at bounding box center [277, 153] width 505 height 13
click at [284, 158] on span "Procesar" at bounding box center [277, 154] width 18 height 12
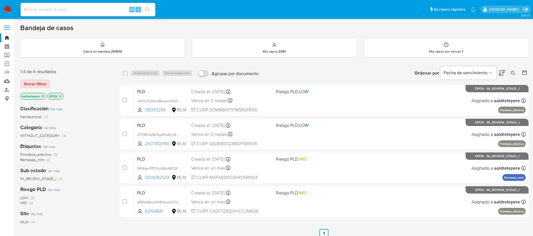
click at [511, 72] on icon at bounding box center [513, 73] width 4 height 4
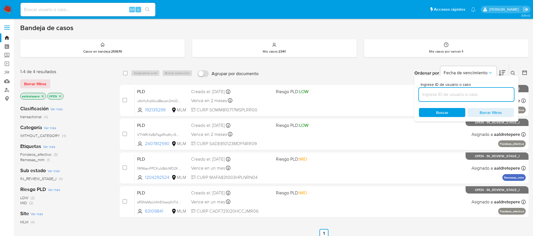
click at [440, 93] on input at bounding box center [466, 94] width 95 height 7
type input "47694MMlJ0mHRX3uFoc92MGv"
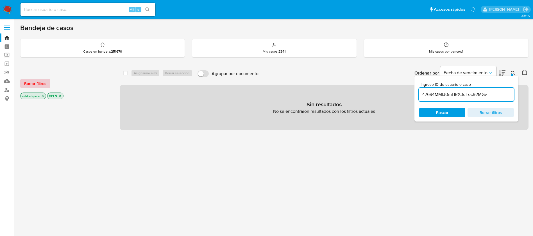
click at [34, 83] on span "Borrar filtros" at bounding box center [35, 83] width 22 height 8
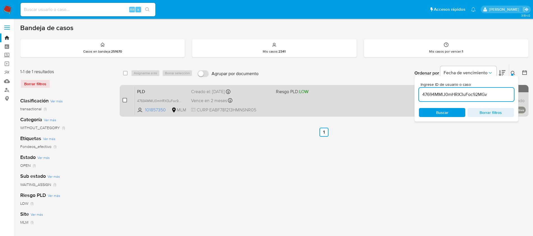
click at [126, 102] on input "checkbox" at bounding box center [124, 100] width 4 height 4
checkbox input "true"
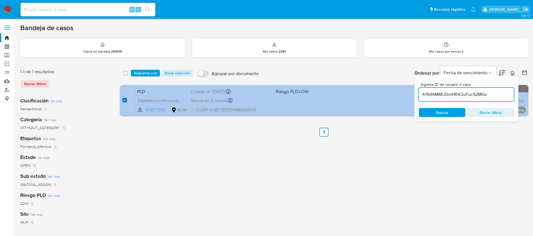
checkbox input "true"
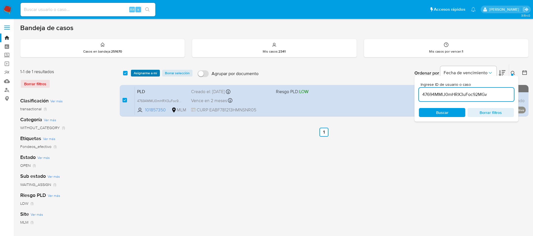
click at [136, 75] on span "Asignarme a mí" at bounding box center [145, 73] width 23 height 6
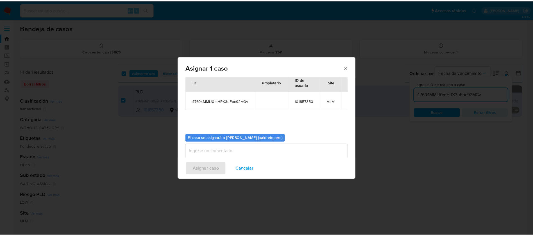
scroll to position [29, 0]
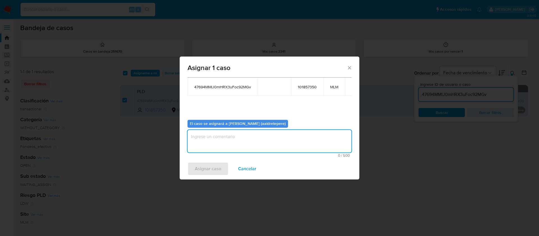
click at [221, 143] on textarea "assign-modal" at bounding box center [270, 141] width 164 height 22
click at [210, 165] on span "Asignar caso" at bounding box center [208, 168] width 26 height 12
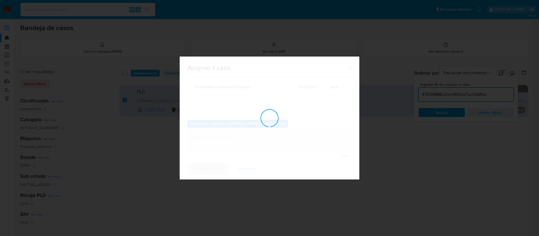
checkbox input "false"
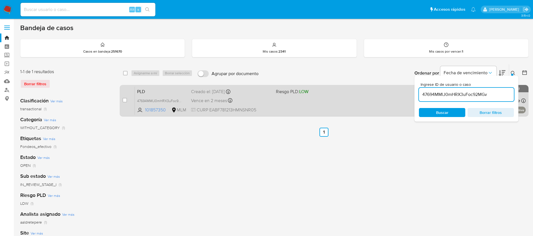
click at [312, 85] on div "case-item-checkbox No es posible asignar el caso PLD 47694MMlJ0mHRX3uFoc92MGv 1…" at bounding box center [324, 100] width 409 height 31
click at [309, 98] on div "PLD 47694MMlJ0mHRX3uFoc92MGv 101857350 MLM Riesgo PLD: LOW Creado el: 12/08/202…" at bounding box center [330, 100] width 391 height 28
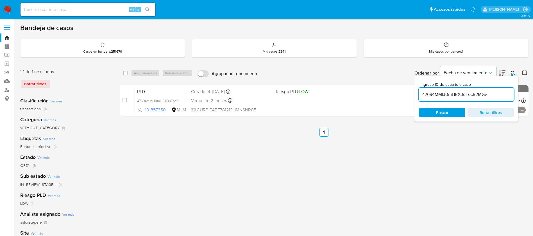
click at [122, 163] on div "select-all-cases-checkbox Asignarme a mí Borrar selección Agrupar por documento…" at bounding box center [324, 187] width 409 height 247
click at [59, 12] on input at bounding box center [87, 9] width 135 height 7
paste input "498820788"
type input "498820788"
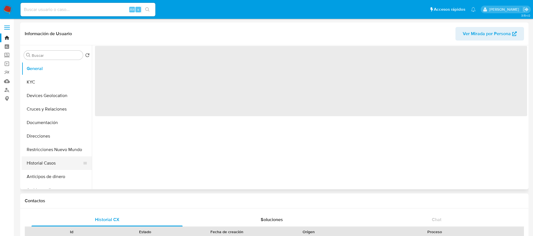
click at [36, 167] on button "Historial Casos" at bounding box center [55, 162] width 66 height 13
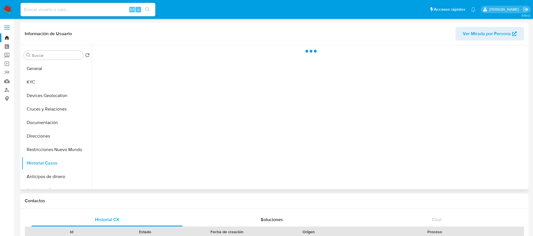
select select "10"
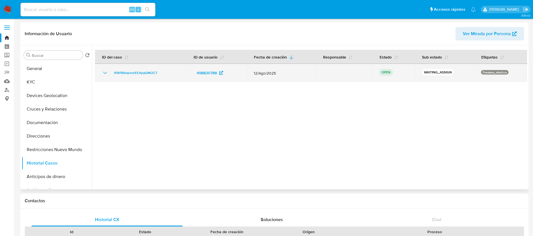
drag, startPoint x: 175, startPoint y: 71, endPoint x: 110, endPoint y: 72, distance: 65.4
click at [110, 72] on div "IfiW1Bktasmz93JfpaGMt2C7" at bounding box center [141, 72] width 78 height 7
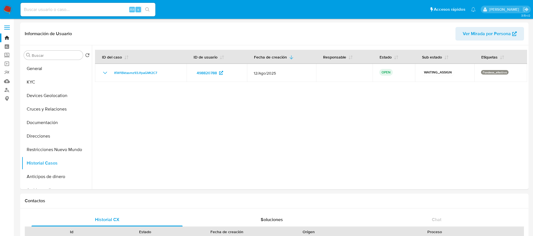
click at [7, 11] on img at bounding box center [8, 10] width 10 height 10
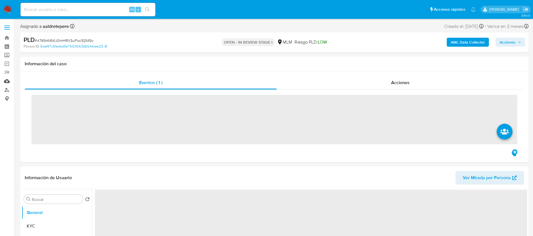
click at [10, 80] on link "Mulan" at bounding box center [33, 81] width 67 height 9
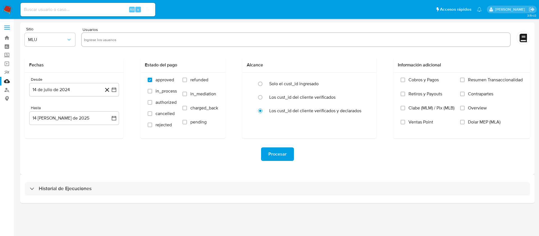
click at [88, 42] on input "text" at bounding box center [296, 39] width 424 height 9
paste input "101857350"
type input "101857350"
click at [48, 41] on span "MLU" at bounding box center [47, 40] width 38 height 6
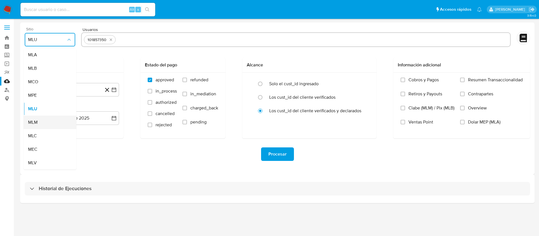
click at [45, 124] on div "MLM" at bounding box center [48, 121] width 40 height 13
click at [64, 89] on button "14 de julio de 2024" at bounding box center [74, 89] width 90 height 13
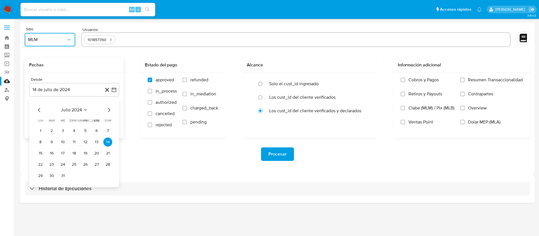
click at [73, 111] on span "julio 2024" at bounding box center [71, 110] width 21 height 6
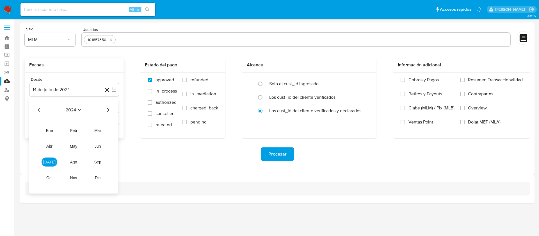
click at [109, 111] on icon "Año siguiente" at bounding box center [107, 109] width 7 height 7
click at [98, 131] on span "mar" at bounding box center [97, 130] width 7 height 4
click at [98, 131] on button "1" at bounding box center [96, 130] width 9 height 9
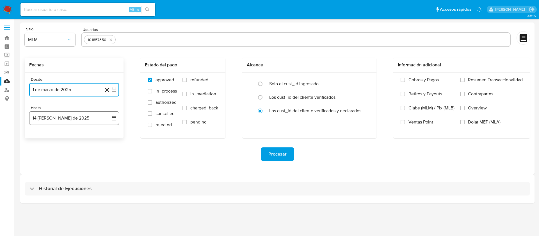
click at [98, 124] on button "14 de agosto de 2025" at bounding box center [74, 117] width 90 height 13
click at [38, 135] on icon "Mes anterior" at bounding box center [39, 138] width 7 height 7
click at [77, 205] on button "31" at bounding box center [74, 203] width 9 height 9
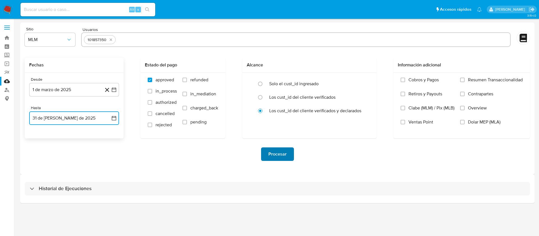
click at [284, 152] on span "Procesar" at bounding box center [277, 154] width 18 height 12
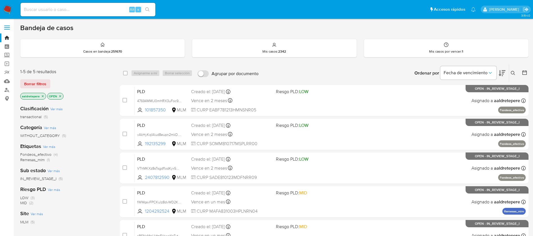
click at [512, 70] on button at bounding box center [513, 73] width 9 height 7
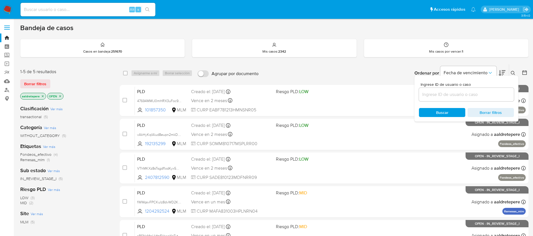
drag, startPoint x: 486, startPoint y: 88, endPoint x: 481, endPoint y: 96, distance: 9.5
click at [484, 89] on div at bounding box center [466, 94] width 95 height 13
click at [480, 96] on input at bounding box center [466, 94] width 95 height 7
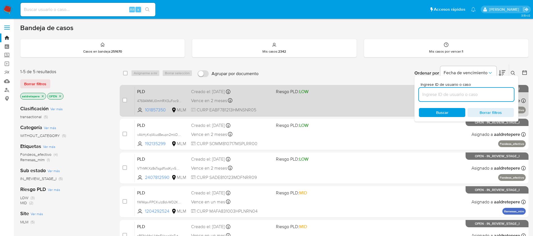
paste input "IfiW1Bktasmz93JfpaGMt2C7"
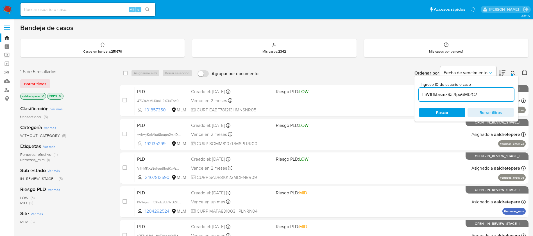
type input "IfiW1Bktasmz93JfpaGMt2C7"
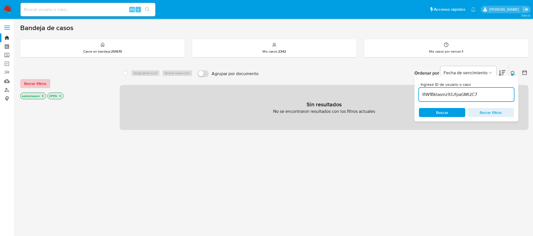
click at [31, 85] on span "Borrar filtros" at bounding box center [35, 83] width 22 height 8
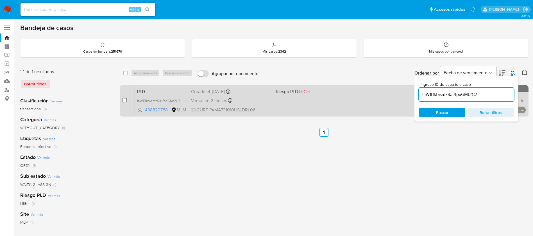
click at [124, 102] on input "checkbox" at bounding box center [124, 100] width 4 height 4
checkbox input "true"
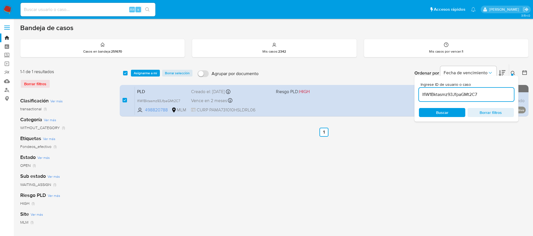
click at [144, 79] on div "select-all-cases-checkbox Asignarme a mí Borrar selección Agrupar por documento…" at bounding box center [324, 72] width 409 height 17
click at [145, 72] on span "Asignarme a mí" at bounding box center [145, 73] width 23 height 6
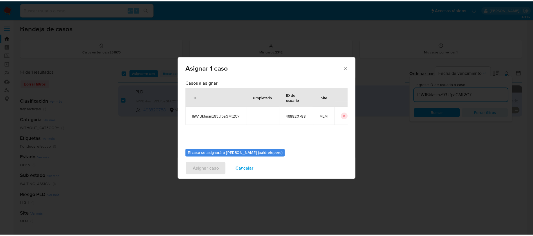
scroll to position [29, 0]
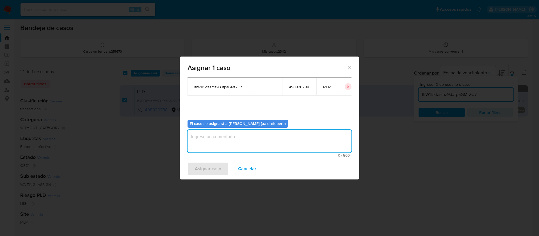
click at [216, 135] on textarea "assign-modal" at bounding box center [270, 141] width 164 height 22
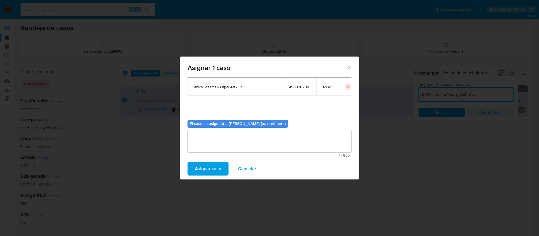
click at [217, 167] on span "Asignar caso" at bounding box center [208, 168] width 26 height 12
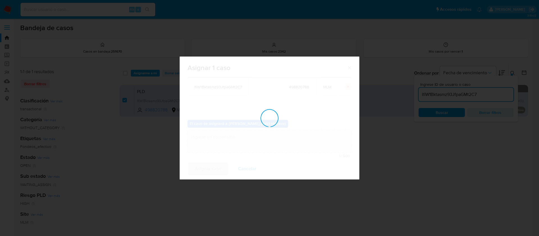
checkbox input "false"
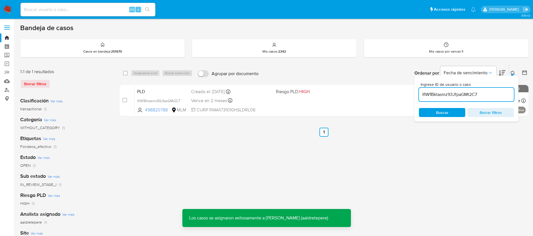
click at [300, 102] on div "PLD IfiW1Bktasmz93JfpaGMt2C7 498820788 MLM Riesgo PLD: HIGH Creado el: 12/08/20…" at bounding box center [330, 100] width 391 height 28
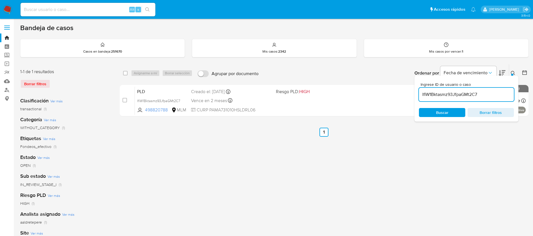
drag, startPoint x: 97, startPoint y: 10, endPoint x: 99, endPoint y: 8, distance: 3.0
click at [98, 9] on input at bounding box center [87, 9] width 135 height 7
paste input "801238278"
type input "801238278"
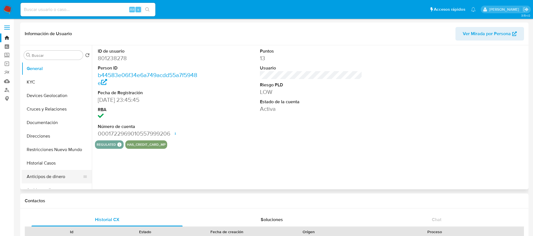
select select "10"
click at [49, 166] on button "Historial Casos" at bounding box center [55, 162] width 66 height 13
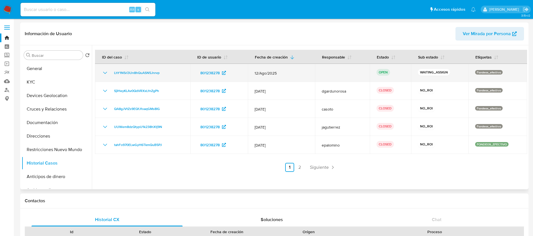
drag, startPoint x: 181, startPoint y: 74, endPoint x: 111, endPoint y: 72, distance: 69.1
click at [111, 72] on div "LhY1N5ri3Un8hQuASN5Jnrvp" at bounding box center [143, 72] width 82 height 7
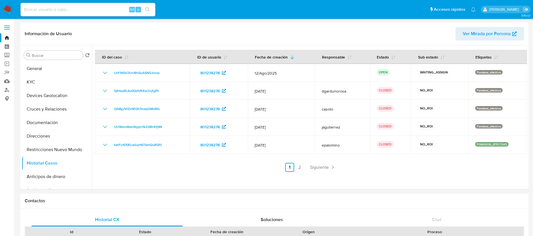
click at [9, 9] on img at bounding box center [8, 10] width 10 height 10
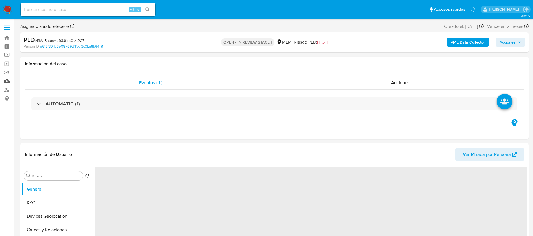
click at [10, 81] on link "Mulan" at bounding box center [33, 81] width 67 height 9
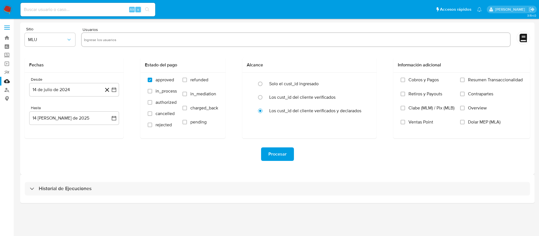
click at [116, 41] on input "text" at bounding box center [296, 39] width 424 height 9
paste input "498820788"
type input "498820788"
click at [44, 45] on button "MLU" at bounding box center [50, 39] width 51 height 13
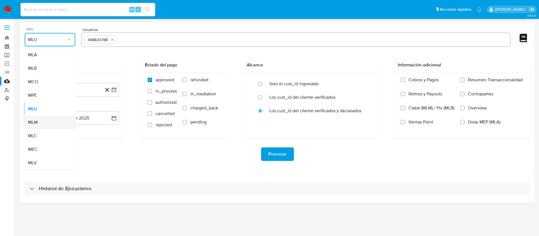
click at [36, 123] on span "MLM" at bounding box center [33, 122] width 10 height 6
click at [63, 88] on button "14 de julio de 2024" at bounding box center [74, 89] width 90 height 13
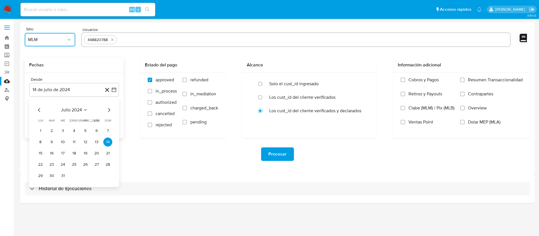
click at [79, 112] on span "julio 2024" at bounding box center [71, 110] width 21 height 6
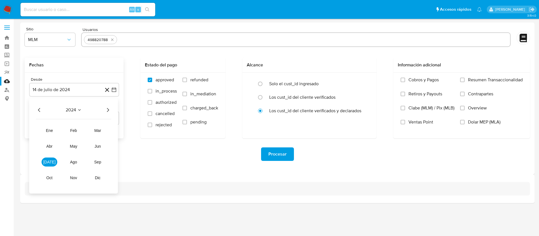
click at [109, 109] on icon "Año siguiente" at bounding box center [107, 109] width 7 height 7
click at [97, 129] on span "mar" at bounding box center [97, 130] width 7 height 4
click at [97, 130] on button "1" at bounding box center [96, 130] width 9 height 9
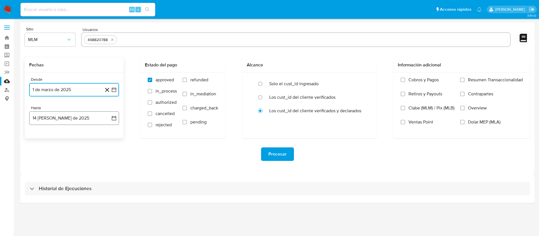
click at [87, 119] on button "14 de agosto de 2025" at bounding box center [74, 117] width 90 height 13
click at [39, 136] on icon "Mes anterior" at bounding box center [39, 138] width 7 height 7
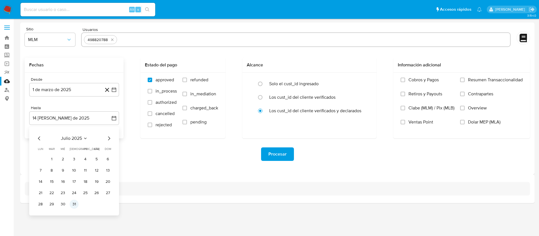
click at [78, 200] on td "31" at bounding box center [74, 203] width 9 height 9
click at [75, 205] on button "31" at bounding box center [74, 203] width 9 height 9
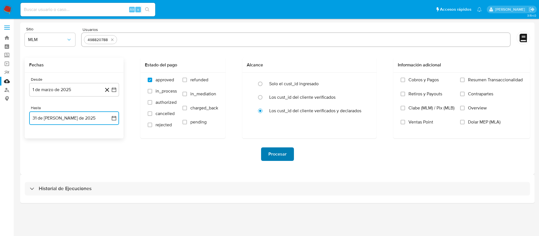
click at [284, 148] on span "Procesar" at bounding box center [277, 154] width 18 height 12
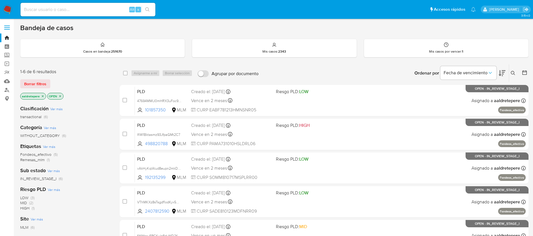
drag, startPoint x: 512, startPoint y: 72, endPoint x: 501, endPoint y: 73, distance: 11.3
click at [512, 73] on icon at bounding box center [513, 73] width 4 height 4
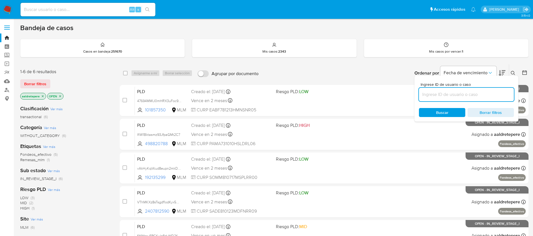
click at [449, 96] on input at bounding box center [466, 94] width 95 height 7
type input "LhY1N5ri3Un8hQuASN5Jnrvp"
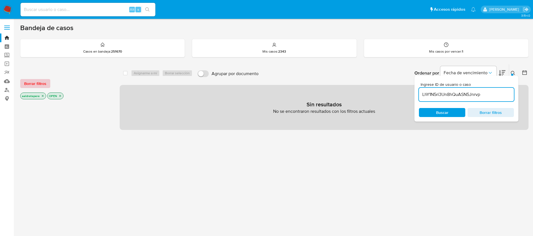
click at [26, 85] on span "Borrar filtros" at bounding box center [35, 83] width 22 height 8
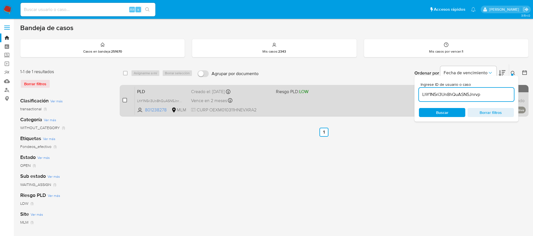
click at [124, 100] on input "checkbox" at bounding box center [124, 100] width 4 height 4
checkbox input "true"
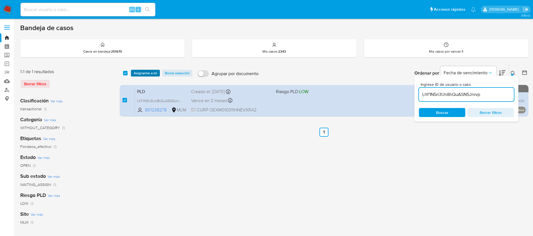
click at [150, 74] on span "Asignarme a mí" at bounding box center [145, 73] width 23 height 6
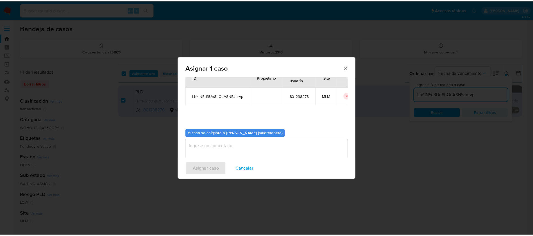
scroll to position [29, 0]
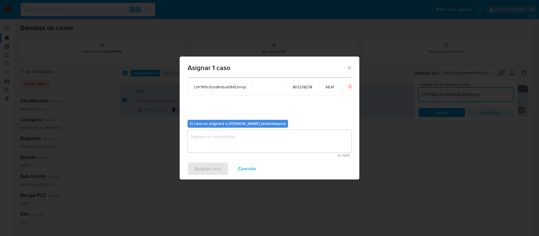
click at [243, 143] on textarea "assign-modal" at bounding box center [270, 141] width 164 height 22
click at [222, 168] on button "Asignar caso" at bounding box center [208, 168] width 41 height 13
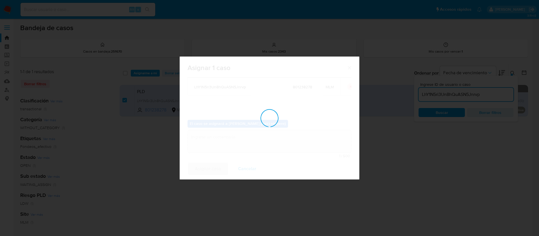
checkbox input "false"
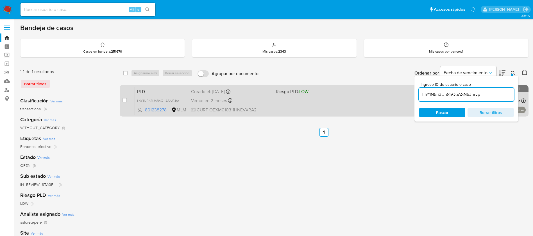
click at [290, 93] on span "Riesgo PLD: LOW" at bounding box center [292, 91] width 33 height 6
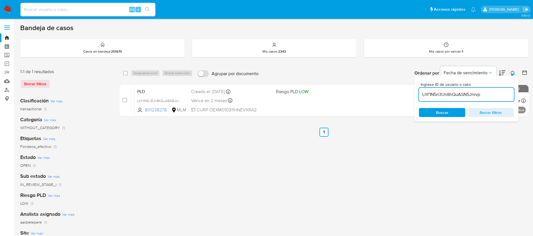
click at [73, 8] on input at bounding box center [87, 9] width 135 height 7
paste input "2463803029"
type input "2463803029"
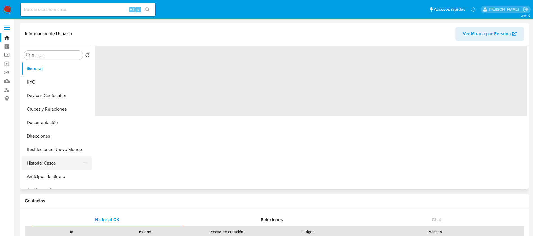
click at [70, 168] on button "Historial Casos" at bounding box center [55, 162] width 66 height 13
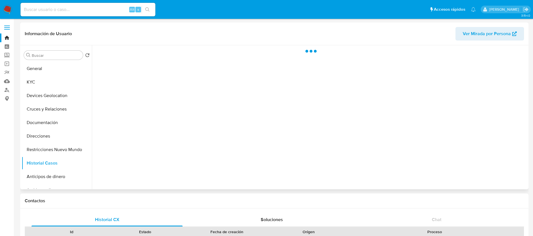
select select "10"
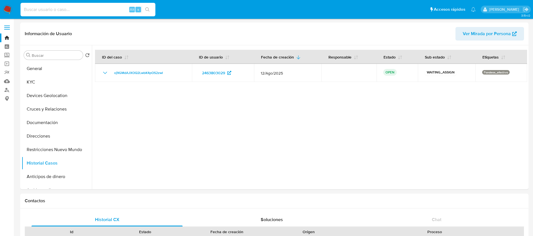
drag, startPoint x: 97, startPoint y: 13, endPoint x: 99, endPoint y: 3, distance: 10.1
click at [98, 12] on input at bounding box center [87, 9] width 135 height 7
paste input "801238278"
type input "801238278"
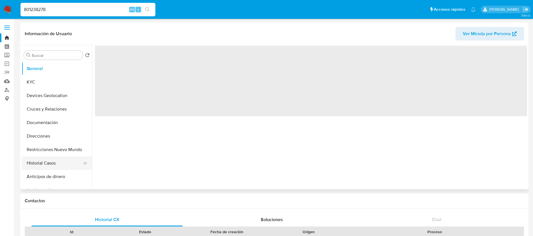
click at [52, 159] on button "Historial Casos" at bounding box center [55, 162] width 66 height 13
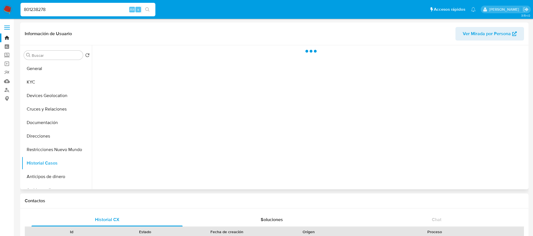
select select "10"
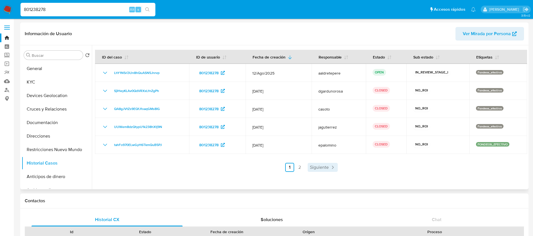
click at [323, 165] on span "Siguiente" at bounding box center [319, 167] width 19 height 4
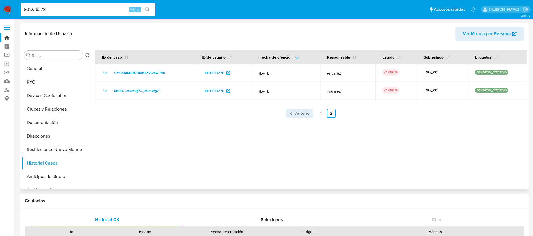
click at [297, 114] on span "Anterior" at bounding box center [303, 113] width 16 height 4
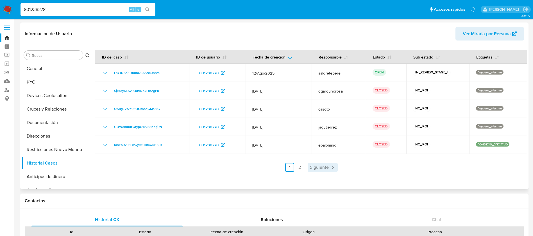
click at [326, 168] on span "Siguiente" at bounding box center [319, 167] width 19 height 4
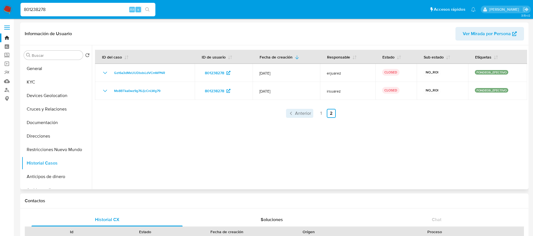
click at [304, 112] on span "Anterior" at bounding box center [303, 113] width 16 height 4
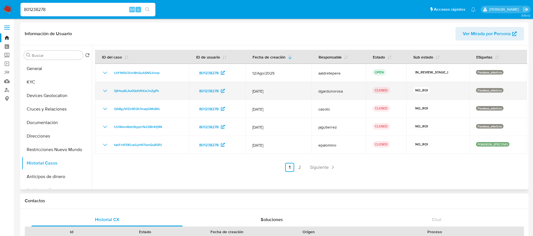
click at [102, 90] on icon "Mostrar/Ocultar" at bounding box center [105, 90] width 7 height 7
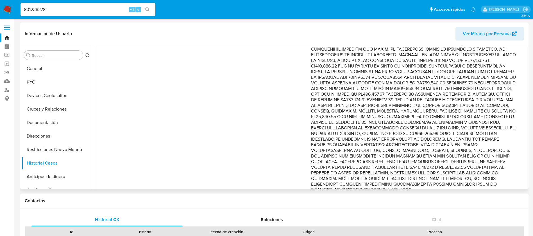
scroll to position [152, 0]
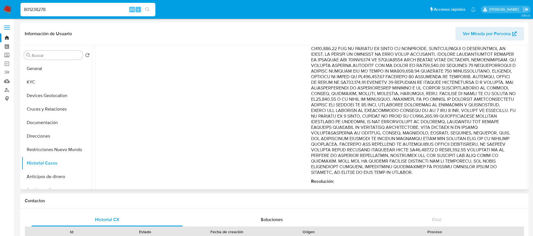
click at [427, 175] on p "Comentario :" at bounding box center [413, 68] width 205 height 213
click at [424, 175] on p "Comentario :" at bounding box center [413, 68] width 205 height 213
click at [420, 175] on p "Comentario :" at bounding box center [413, 68] width 205 height 213
click at [400, 101] on p "Comentario :" at bounding box center [413, 68] width 205 height 213
click at [385, 106] on p "Comentario :" at bounding box center [413, 68] width 205 height 213
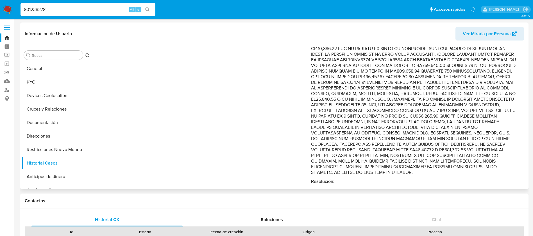
click at [394, 106] on p "Comentario :" at bounding box center [413, 68] width 205 height 213
drag, startPoint x: 400, startPoint y: 111, endPoint x: 327, endPoint y: 94, distance: 74.8
click at [400, 111] on p "Comentario :" at bounding box center [413, 68] width 205 height 213
click at [371, 109] on p "Comentario :" at bounding box center [413, 68] width 205 height 213
click at [409, 106] on p "Comentario :" at bounding box center [413, 68] width 205 height 213
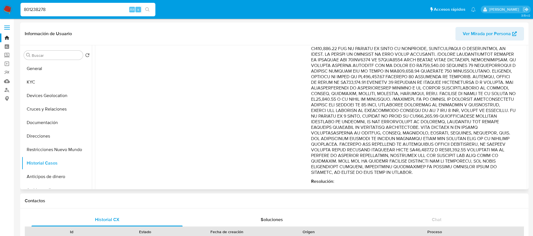
click at [411, 106] on p "Comentario :" at bounding box center [413, 68] width 205 height 213
drag, startPoint x: 407, startPoint y: 104, endPoint x: 460, endPoint y: 180, distance: 92.5
click at [460, 175] on p "Comentario :" at bounding box center [413, 68] width 205 height 213
click at [450, 175] on p "Comentario :" at bounding box center [413, 68] width 205 height 213
click at [424, 175] on p "Comentario :" at bounding box center [413, 68] width 205 height 213
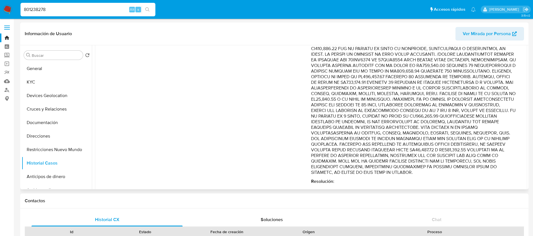
click at [415, 173] on p "Comentario :" at bounding box center [413, 68] width 205 height 213
drag, startPoint x: 424, startPoint y: 179, endPoint x: 408, endPoint y: 107, distance: 74.0
click at [408, 107] on p "Comentario :" at bounding box center [413, 68] width 205 height 213
click at [382, 111] on p "Comentario :" at bounding box center [413, 68] width 205 height 213
drag, startPoint x: 379, startPoint y: 111, endPoint x: 395, endPoint y: 119, distance: 18.0
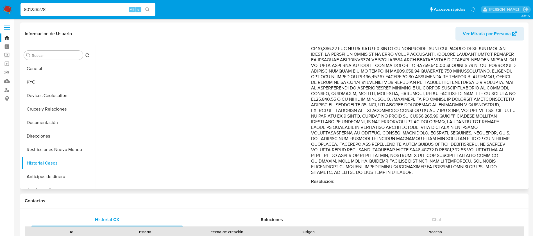
click at [395, 119] on p "Comentario :" at bounding box center [413, 68] width 205 height 213
drag, startPoint x: 356, startPoint y: 109, endPoint x: 431, endPoint y: 178, distance: 102.2
click at [431, 175] on p "Comentario :" at bounding box center [413, 68] width 205 height 213
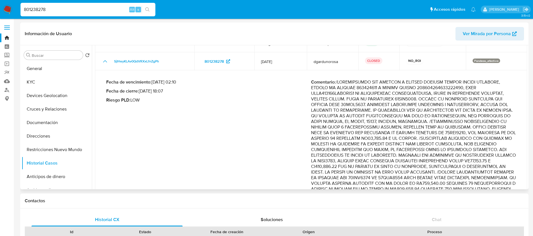
scroll to position [0, 0]
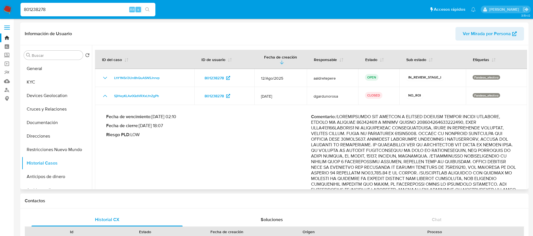
click at [341, 135] on p "Comentario :" at bounding box center [413, 220] width 205 height 213
drag, startPoint x: 311, startPoint y: 138, endPoint x: 331, endPoint y: 153, distance: 24.8
click at [331, 153] on p "Comentario :" at bounding box center [413, 220] width 205 height 213
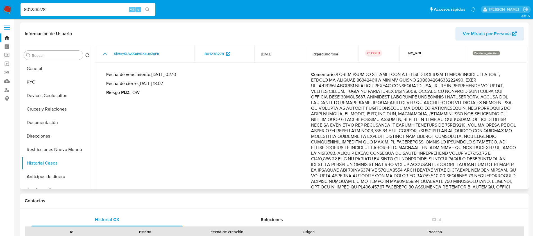
drag, startPoint x: 443, startPoint y: 129, endPoint x: 434, endPoint y: 152, distance: 24.8
click at [434, 152] on p "Comentario :" at bounding box center [413, 178] width 205 height 213
drag, startPoint x: 410, startPoint y: 167, endPoint x: 496, endPoint y: 168, distance: 86.2
click at [496, 168] on p "Comentario :" at bounding box center [413, 178] width 205 height 213
click at [243, 181] on div "Fecha de vencimiento : 10/09/2025 02:10 Fecha de cierre : 11/08/2025 18:07 Ries…" at bounding box center [208, 183] width 205 height 222
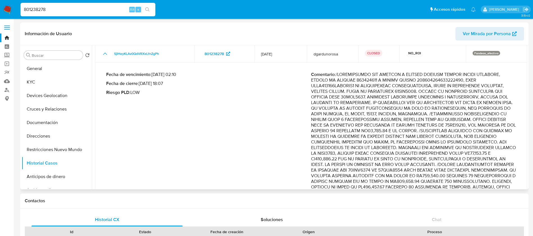
click at [242, 181] on div "Fecha de vencimiento : 10/09/2025 02:10 Fecha de cierre : 11/08/2025 18:07 Ries…" at bounding box center [208, 183] width 205 height 222
drag, startPoint x: 458, startPoint y: 152, endPoint x: 332, endPoint y: 110, distance: 133.6
click at [332, 110] on p "Comentario :" at bounding box center [413, 178] width 205 height 213
click at [331, 108] on p "Comentario :" at bounding box center [413, 178] width 205 height 213
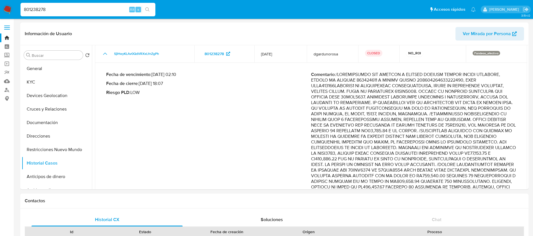
drag, startPoint x: 68, startPoint y: 11, endPoint x: 0, endPoint y: 1, distance: 68.9
click at [0, 6] on nav "Pausado Ver notificaciones 801238278 Alt s Accesos rápidos Presiona las siguien…" at bounding box center [266, 9] width 533 height 19
paste input "2463803029"
type input "2463803029"
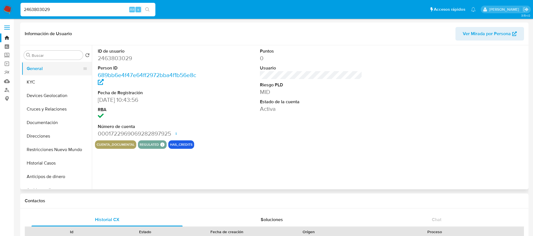
select select "10"
click at [46, 82] on button "KYC" at bounding box center [55, 81] width 66 height 13
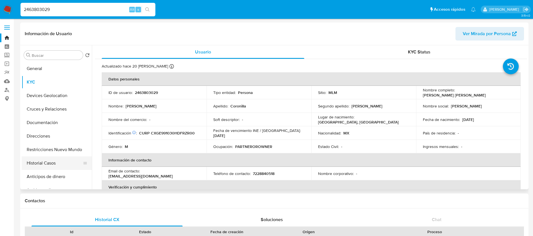
click at [56, 162] on button "Historial Casos" at bounding box center [55, 162] width 66 height 13
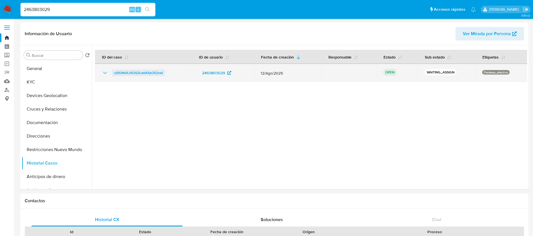
drag, startPoint x: 166, startPoint y: 72, endPoint x: 112, endPoint y: 72, distance: 53.6
click at [112, 72] on div "oj9GMdAJXOQ2LwbK4pOS2zwl" at bounding box center [143, 72] width 83 height 7
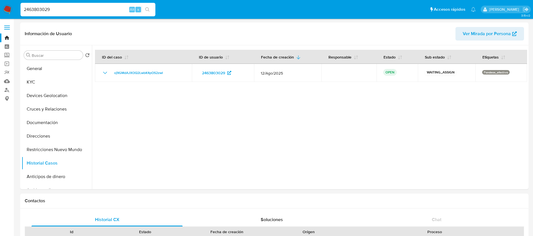
click at [210, 111] on div at bounding box center [309, 117] width 435 height 144
click at [179, 177] on div at bounding box center [309, 117] width 435 height 144
drag, startPoint x: 53, startPoint y: 11, endPoint x: 0, endPoint y: -6, distance: 56.0
paste input "326805886"
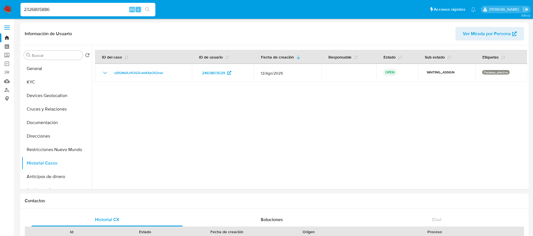
type input "2326805886"
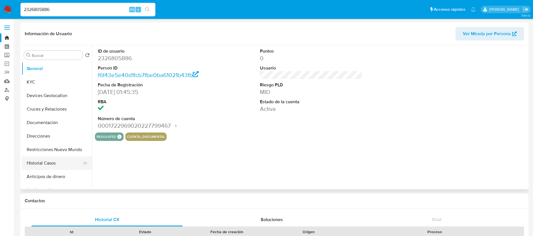
click at [59, 164] on button "Historial Casos" at bounding box center [55, 162] width 66 height 13
select select "10"
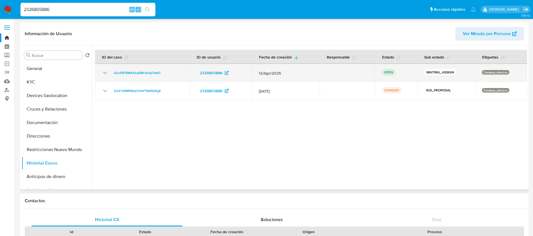
drag, startPoint x: 170, startPoint y: 75, endPoint x: 108, endPoint y: 75, distance: 62.6
click at [108, 75] on div "k2cAIIFBMAXsqSMcVckp7wK3" at bounding box center [142, 72] width 81 height 7
click at [107, 71] on icon "Mostrar/Ocultar" at bounding box center [105, 72] width 7 height 7
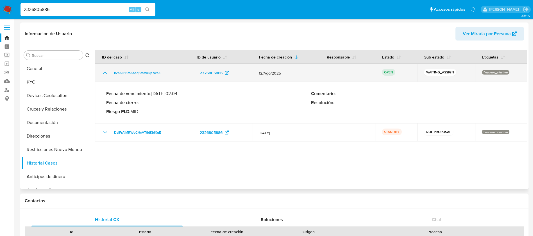
click at [106, 71] on icon "Mostrar/Ocultar" at bounding box center [105, 72] width 7 height 7
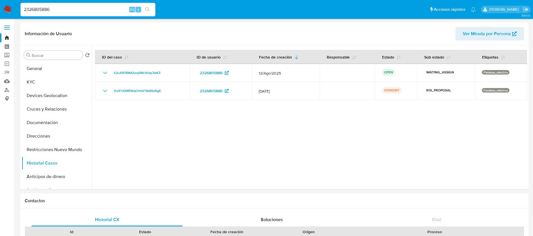
click at [5, 5] on img at bounding box center [8, 10] width 10 height 10
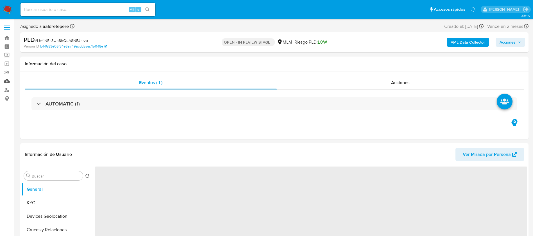
click at [5, 81] on link "Mulan" at bounding box center [33, 81] width 67 height 9
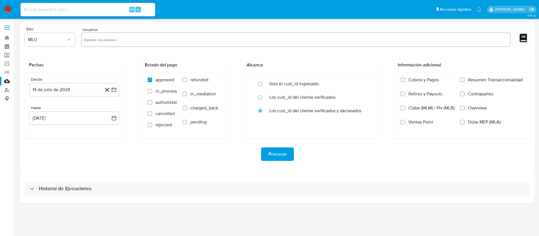
click at [122, 44] on div at bounding box center [296, 39] width 430 height 15
click at [120, 37] on input "text" at bounding box center [296, 39] width 424 height 9
paste input "801238278"
type input "801238278"
click at [56, 42] on span "MLU" at bounding box center [47, 40] width 38 height 6
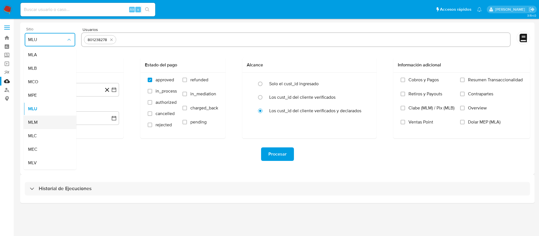
click at [45, 121] on div "MLM" at bounding box center [48, 121] width 40 height 13
click at [79, 85] on button "14 de julio de 2024" at bounding box center [74, 89] width 90 height 13
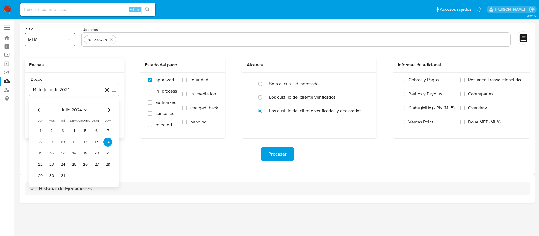
click at [80, 110] on span "julio 2024" at bounding box center [71, 110] width 21 height 6
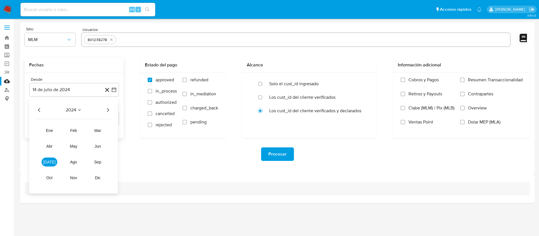
click at [110, 110] on icon "Año siguiente" at bounding box center [107, 109] width 7 height 7
click at [102, 129] on button "mar" at bounding box center [98, 130] width 16 height 9
click at [97, 132] on button "1" at bounding box center [96, 130] width 9 height 9
drag, startPoint x: 86, startPoint y: 126, endPoint x: 87, endPoint y: 120, distance: 5.7
click at [86, 125] on div "Desde [DATE] [DATE] Hasta [DATE] [DATE]" at bounding box center [74, 105] width 99 height 66
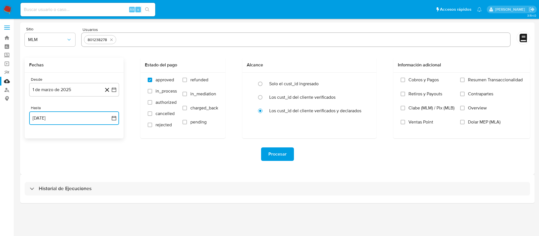
click at [87, 120] on button "[DATE]" at bounding box center [74, 117] width 90 height 13
click at [37, 139] on icon "Mes anterior" at bounding box center [39, 138] width 7 height 7
click at [74, 205] on button "31" at bounding box center [74, 203] width 9 height 9
click at [290, 149] on button "Procesar" at bounding box center [277, 153] width 33 height 13
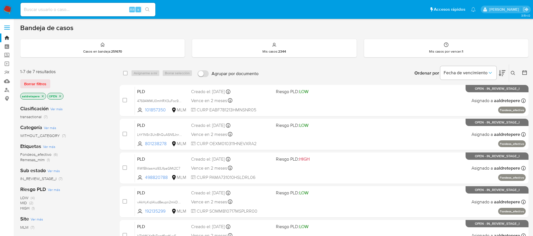
click at [512, 72] on icon at bounding box center [513, 73] width 4 height 4
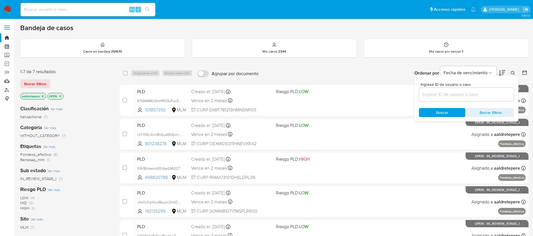
click at [445, 90] on div at bounding box center [466, 94] width 95 height 13
drag, startPoint x: 454, startPoint y: 92, endPoint x: 454, endPoint y: 97, distance: 4.8
click at [454, 93] on input at bounding box center [466, 94] width 95 height 7
paste input "k2cAIIFBMAXsqSMcVckp7wK3"
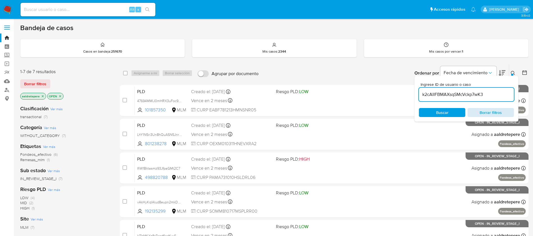
type input "k2cAIIFBMAXsqSMcVckp7wK3"
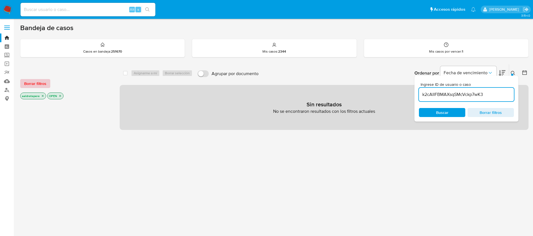
click at [44, 82] on span "Borrar filtros" at bounding box center [35, 83] width 22 height 8
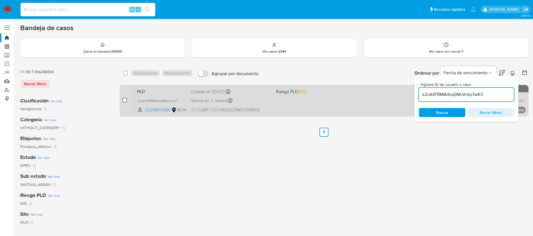
click at [124, 101] on input "checkbox" at bounding box center [124, 100] width 4 height 4
checkbox input "true"
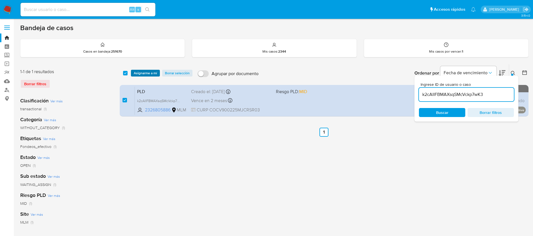
click at [141, 75] on span "Asignarme a mí" at bounding box center [145, 73] width 23 height 6
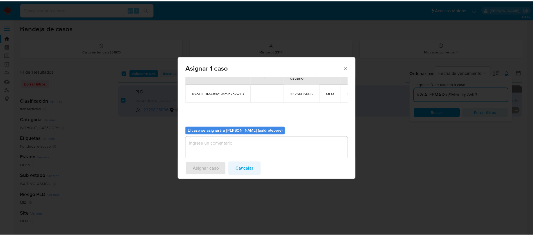
scroll to position [29, 0]
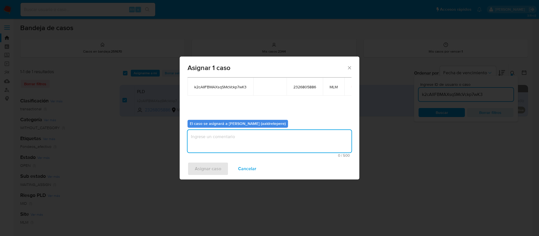
click at [247, 141] on textarea "assign-modal" at bounding box center [270, 141] width 164 height 22
click at [214, 170] on span "Asignar caso" at bounding box center [208, 168] width 26 height 12
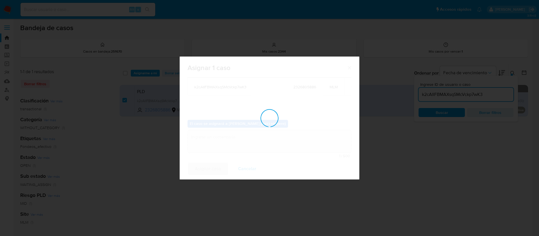
checkbox input "false"
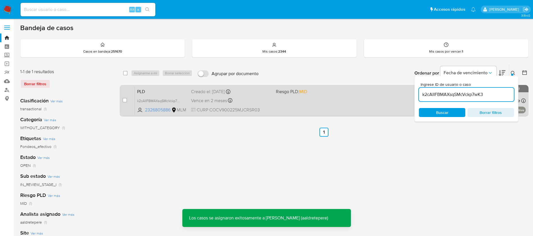
click at [314, 104] on div "PLD k2cAIIFBMAXsqSMcVckp7wK3 2326805886 MLM Riesgo PLD: MID Creado el: 12/08/20…" at bounding box center [330, 100] width 391 height 28
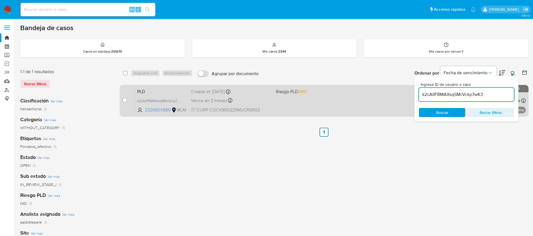
click at [288, 102] on div "PLD k2cAIIFBMAXsqSMcVckp7wK3 2326805886 MLM Riesgo PLD: MID Creado el: 12/08/20…" at bounding box center [330, 100] width 391 height 28
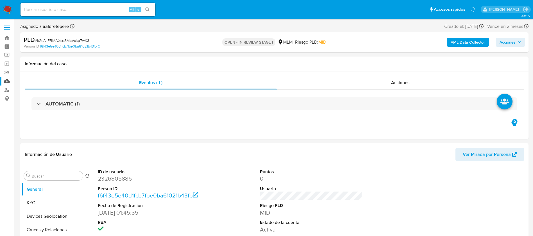
select select "10"
click at [8, 81] on link "Mulan" at bounding box center [33, 81] width 67 height 9
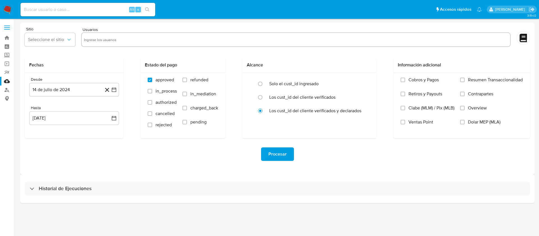
click at [115, 42] on input "text" at bounding box center [296, 39] width 424 height 9
paste input "2326805886"
type input "2326805886"
click at [46, 43] on button "MLU" at bounding box center [50, 39] width 51 height 13
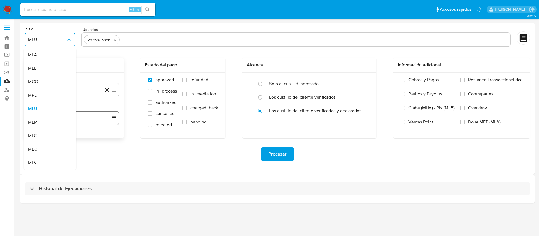
click at [42, 123] on div "MLM" at bounding box center [48, 121] width 40 height 13
click at [84, 89] on button "14 de julio de 2024" at bounding box center [74, 89] width 90 height 13
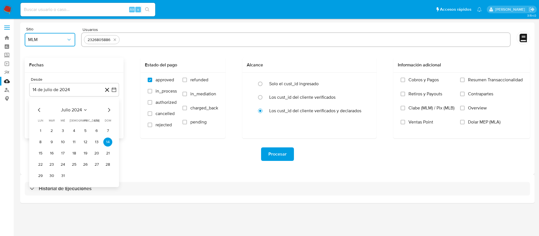
click at [78, 110] on span "julio 2024" at bounding box center [71, 110] width 21 height 6
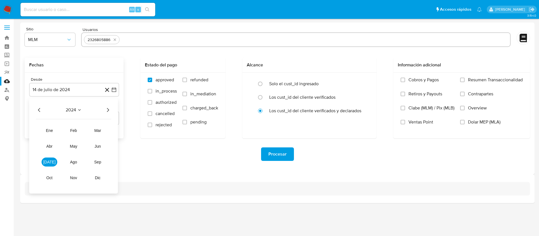
click at [101, 135] on tr "ene feb mar abr may jun jul ago sep oct nov dic" at bounding box center [74, 154] width 64 height 56
click at [101, 133] on button "mar" at bounding box center [98, 130] width 16 height 9
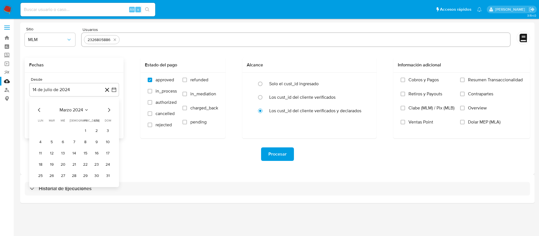
drag, startPoint x: 88, startPoint y: 129, endPoint x: 81, endPoint y: 122, distance: 9.3
click at [88, 129] on button "1" at bounding box center [85, 130] width 9 height 9
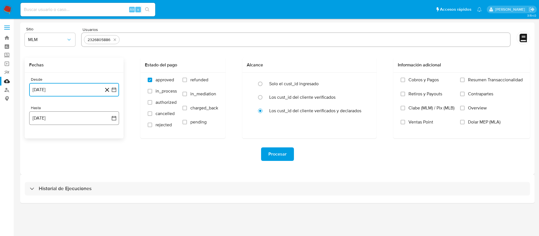
click at [76, 117] on button "14 de agosto de 2025" at bounding box center [74, 117] width 90 height 13
click at [39, 137] on icon "Mes anterior" at bounding box center [39, 138] width 7 height 7
click at [75, 204] on button "31" at bounding box center [74, 203] width 9 height 9
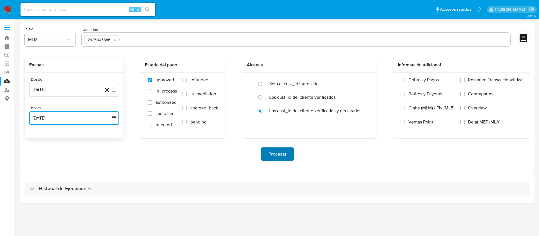
click at [283, 153] on span "Procesar" at bounding box center [277, 154] width 18 height 12
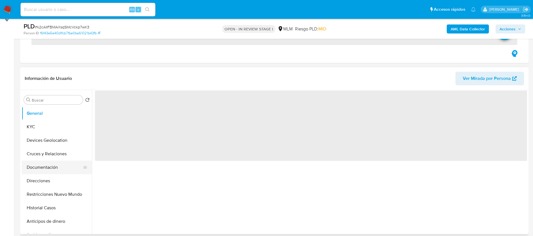
scroll to position [84, 0]
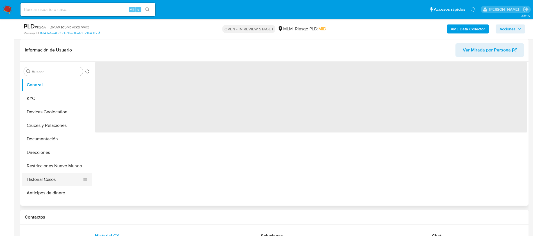
drag, startPoint x: 65, startPoint y: 183, endPoint x: 65, endPoint y: 179, distance: 3.7
click at [65, 183] on button "Historial Casos" at bounding box center [55, 178] width 66 height 13
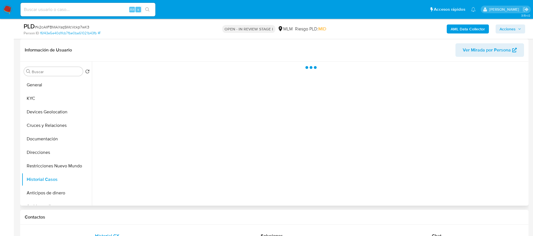
select select "10"
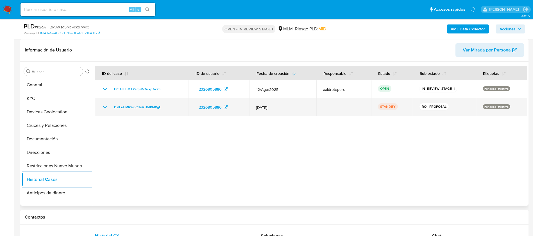
click at [107, 108] on icon "Mostrar/Ocultar" at bounding box center [105, 107] width 7 height 7
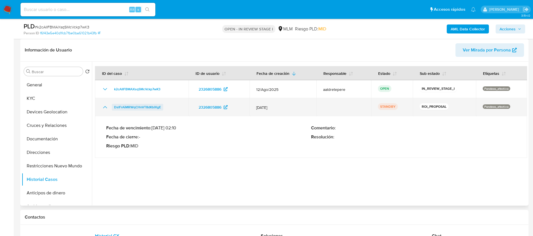
click at [135, 108] on span "DslFrAiMRWqCHnVT8dKbIXgE" at bounding box center [137, 107] width 47 height 7
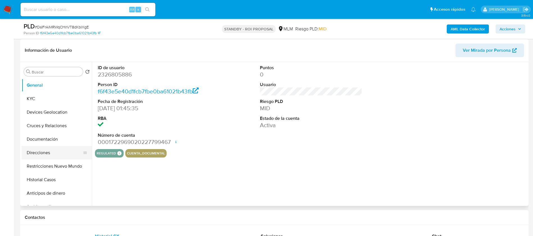
scroll to position [84, 0]
select select "10"
click at [63, 182] on button "Historial Casos" at bounding box center [55, 178] width 66 height 13
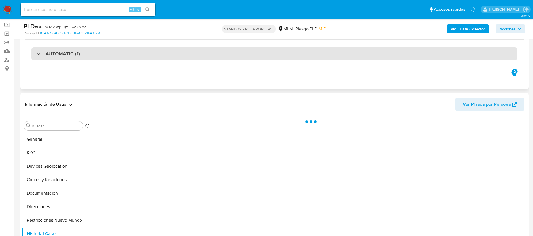
scroll to position [0, 0]
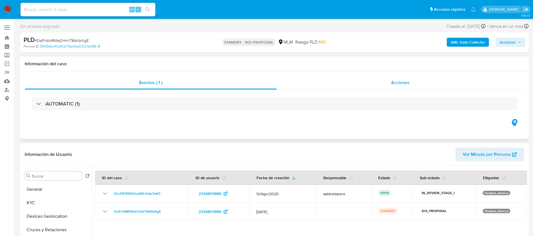
drag, startPoint x: 411, startPoint y: 77, endPoint x: 407, endPoint y: 83, distance: 7.6
click at [411, 78] on div "Acciones" at bounding box center [400, 82] width 247 height 13
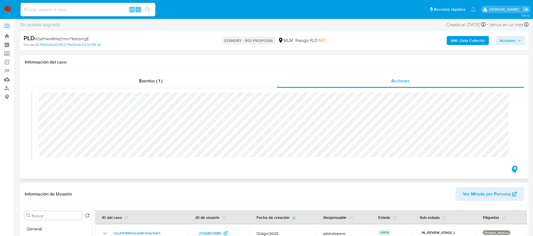
scroll to position [23, 0]
